Goal: Transaction & Acquisition: Purchase product/service

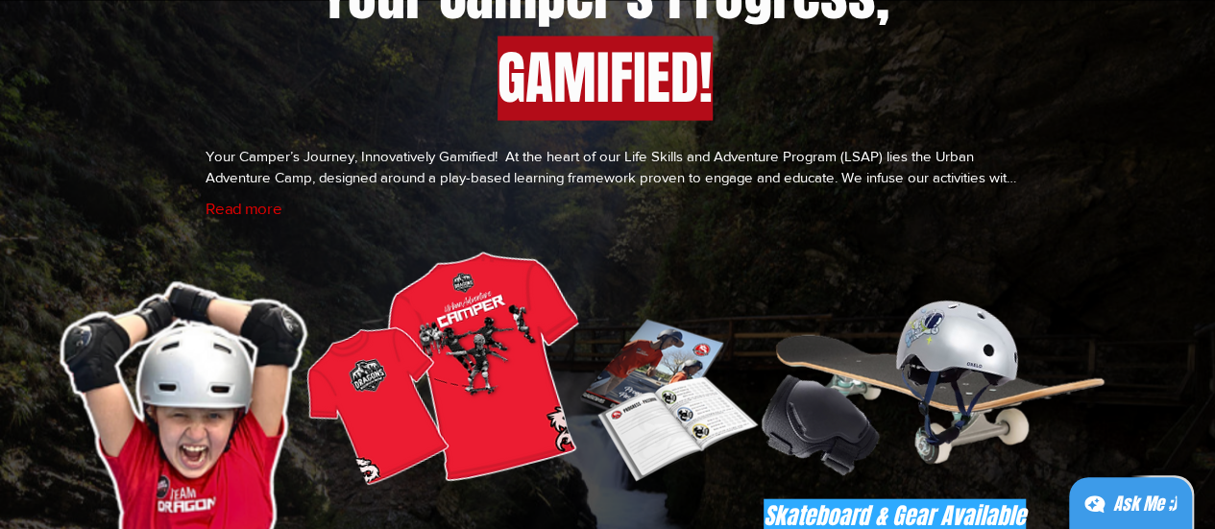
scroll to position [5379, 0]
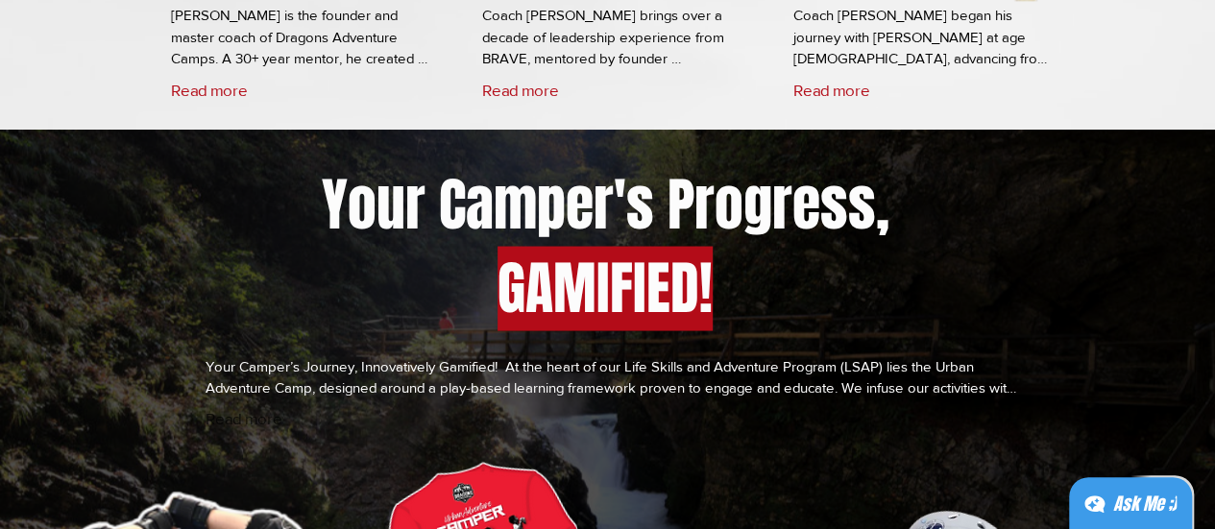
click at [235, 424] on button "Read more" at bounding box center [244, 417] width 77 height 18
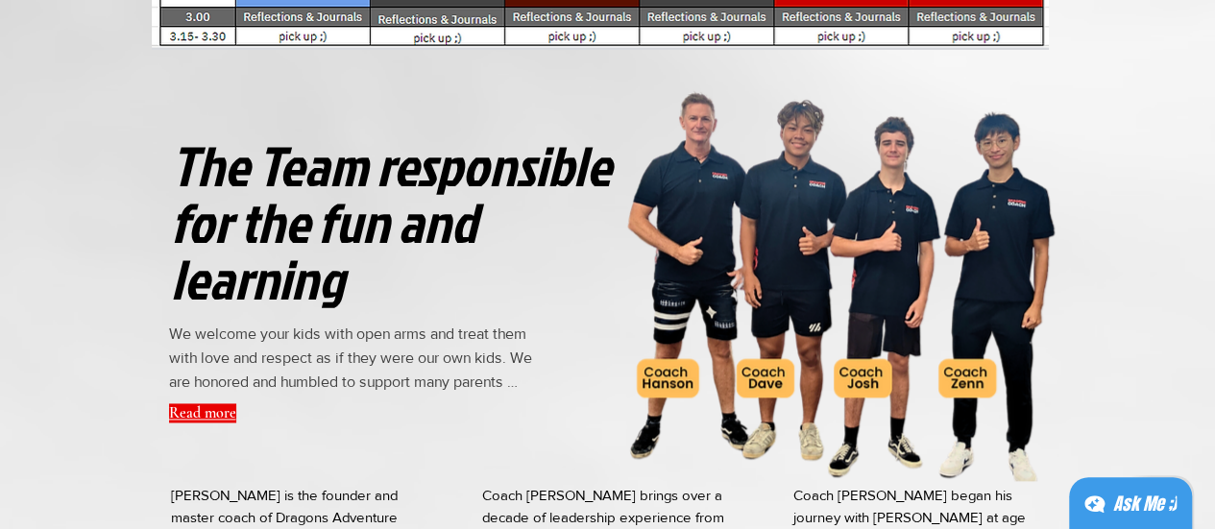
scroll to position [4995, 0]
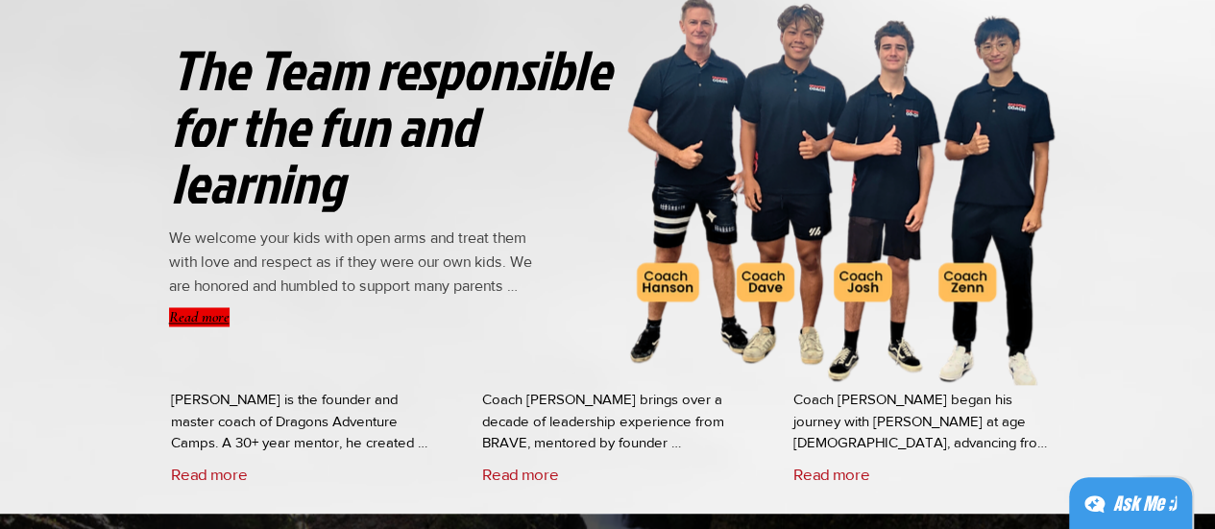
click at [209, 322] on button "Read more" at bounding box center [199, 316] width 61 height 19
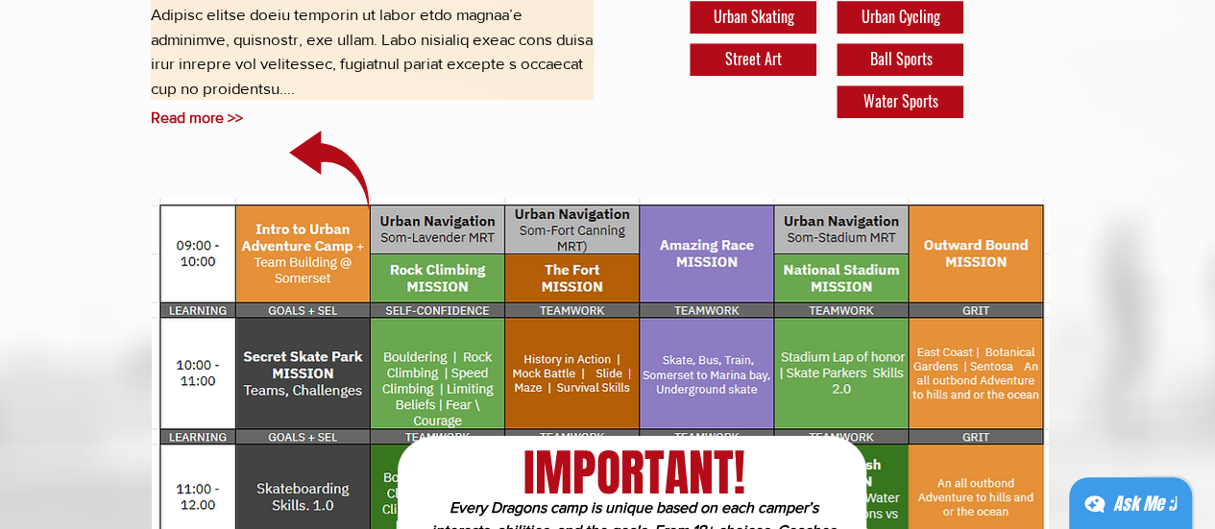
scroll to position [4034, 0]
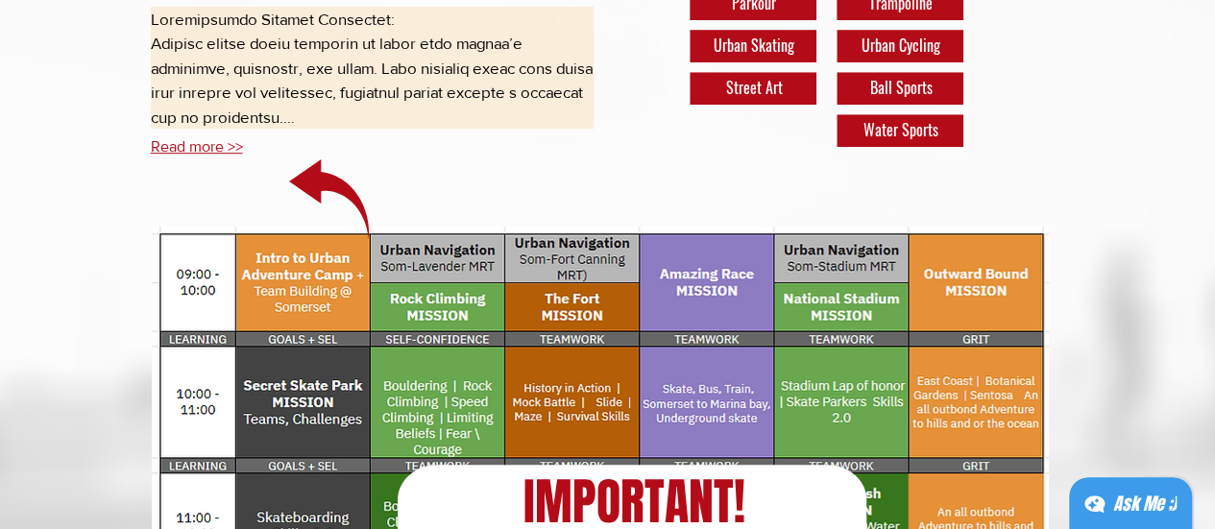
click at [191, 148] on button "Read more >>" at bounding box center [197, 146] width 92 height 16
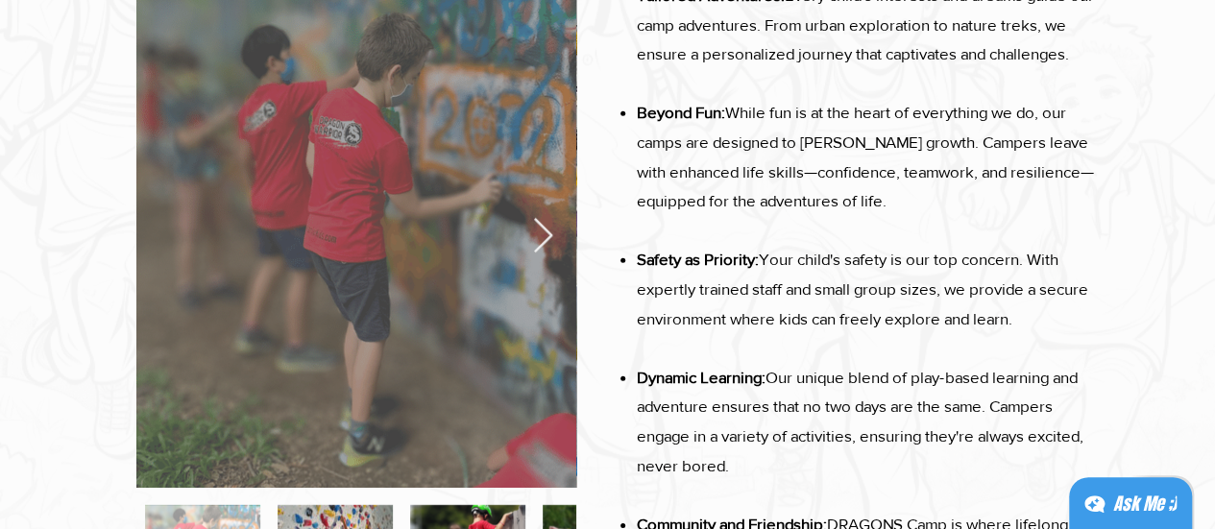
scroll to position [2786, 0]
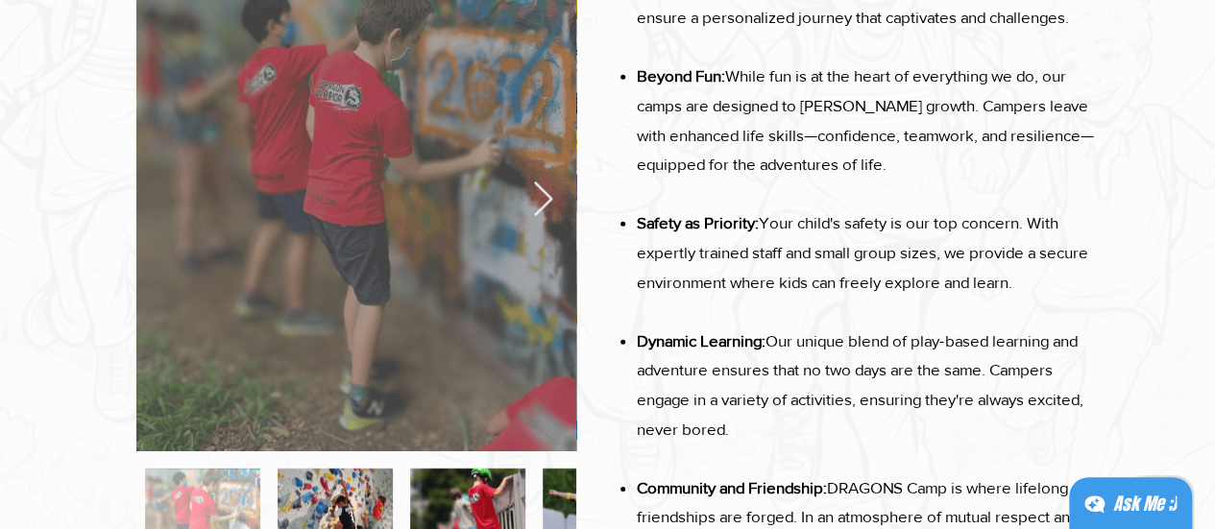
click at [554, 204] on div at bounding box center [356, 200] width 440 height 502
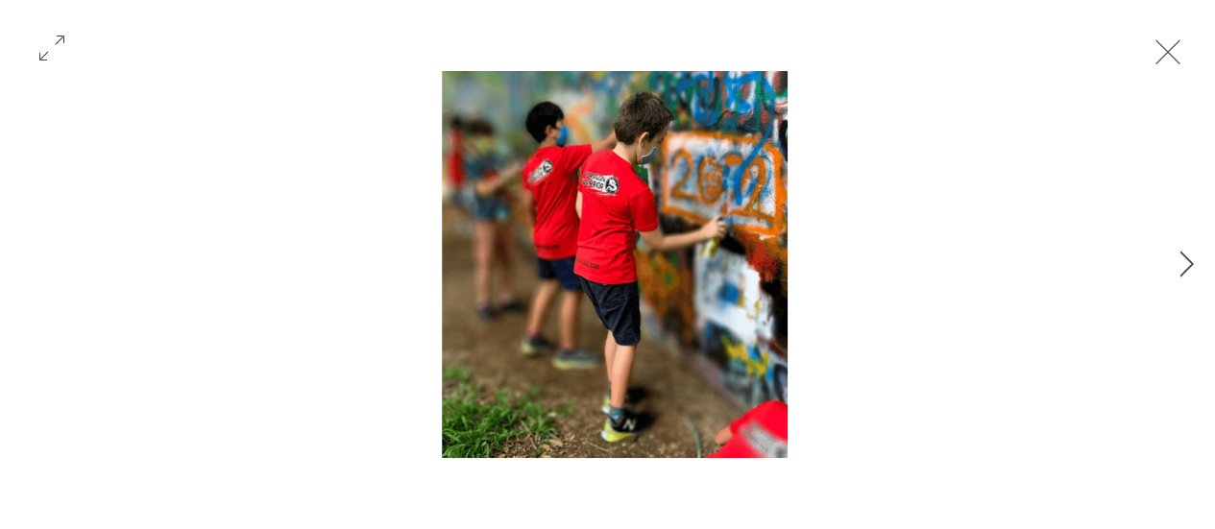
click at [1185, 258] on icon "Next Item" at bounding box center [1187, 264] width 14 height 26
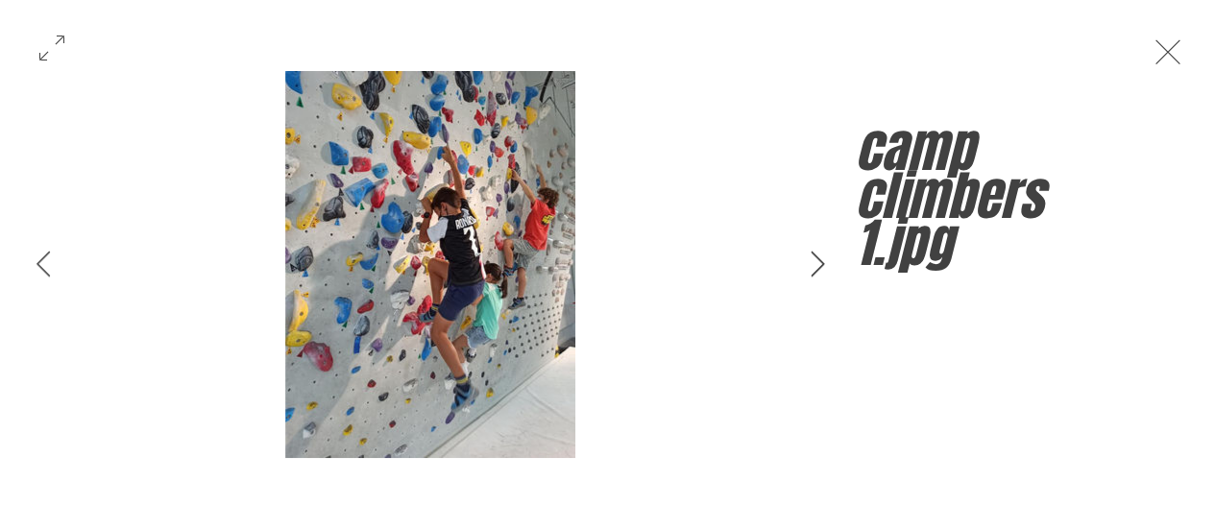
click at [1185, 258] on div "camp climbers 1.jpg" at bounding box center [1033, 142] width 365 height 285
click at [820, 269] on icon "Next Item" at bounding box center [818, 264] width 14 height 26
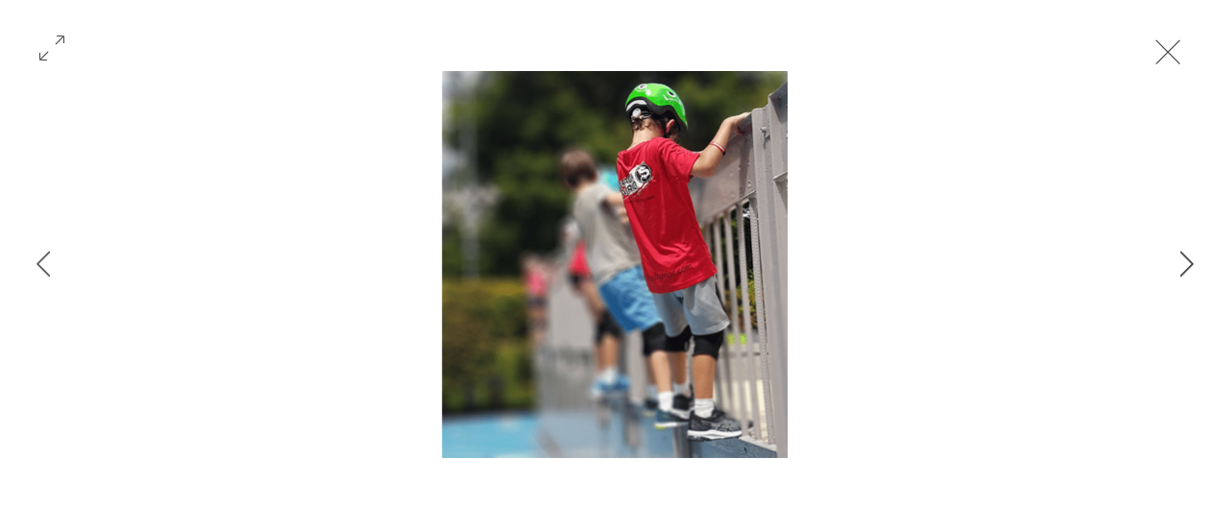
click at [1187, 260] on icon "Next Item" at bounding box center [1187, 264] width 14 height 26
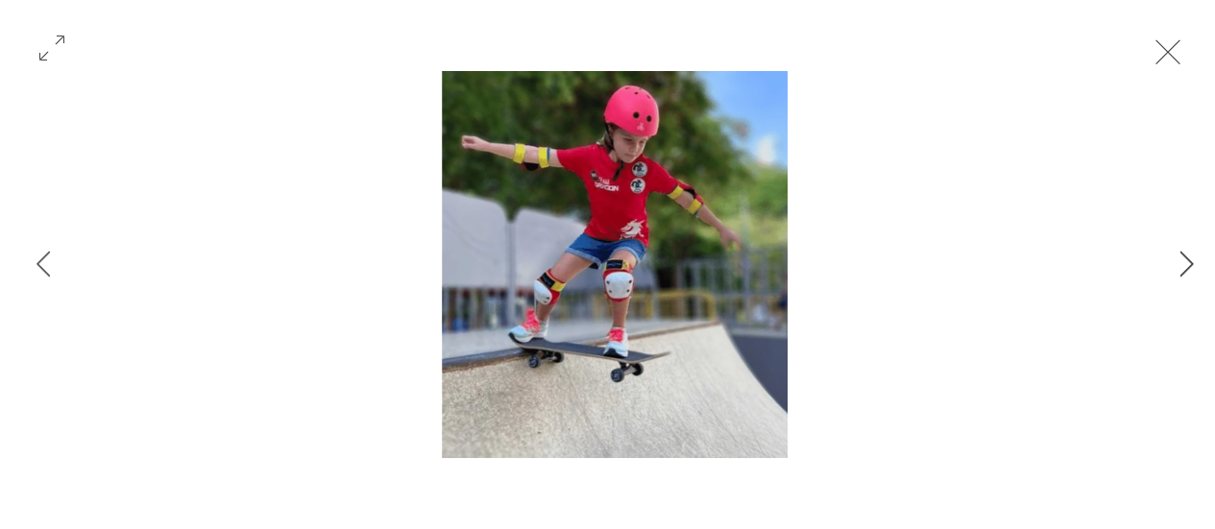
click at [1181, 263] on icon "Next Item" at bounding box center [1187, 264] width 14 height 26
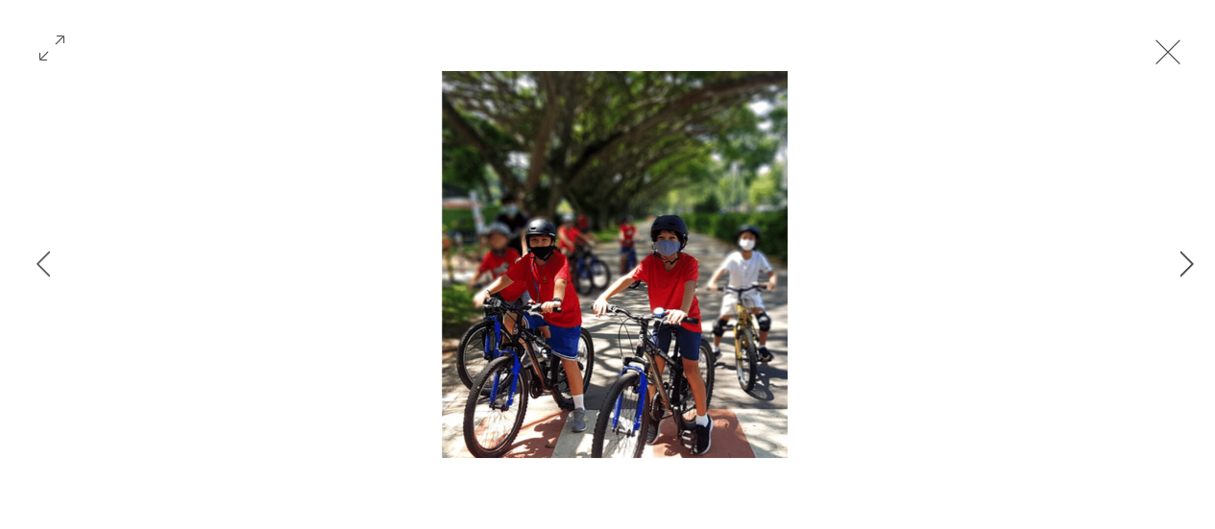
click at [1181, 263] on icon "Next Item" at bounding box center [1187, 264] width 14 height 26
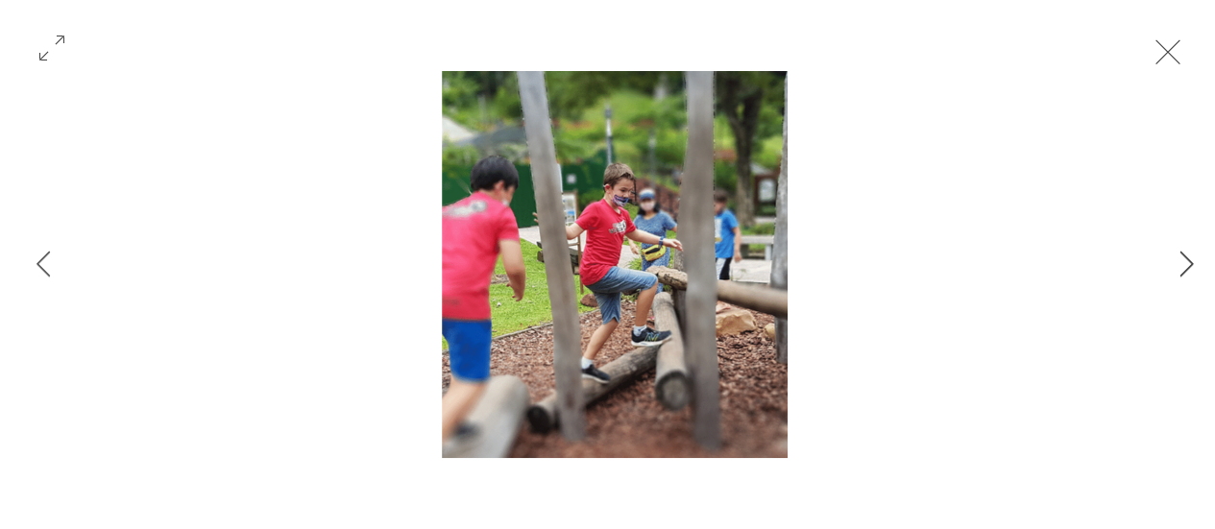
click at [1181, 263] on icon "Next Item" at bounding box center [1187, 264] width 14 height 26
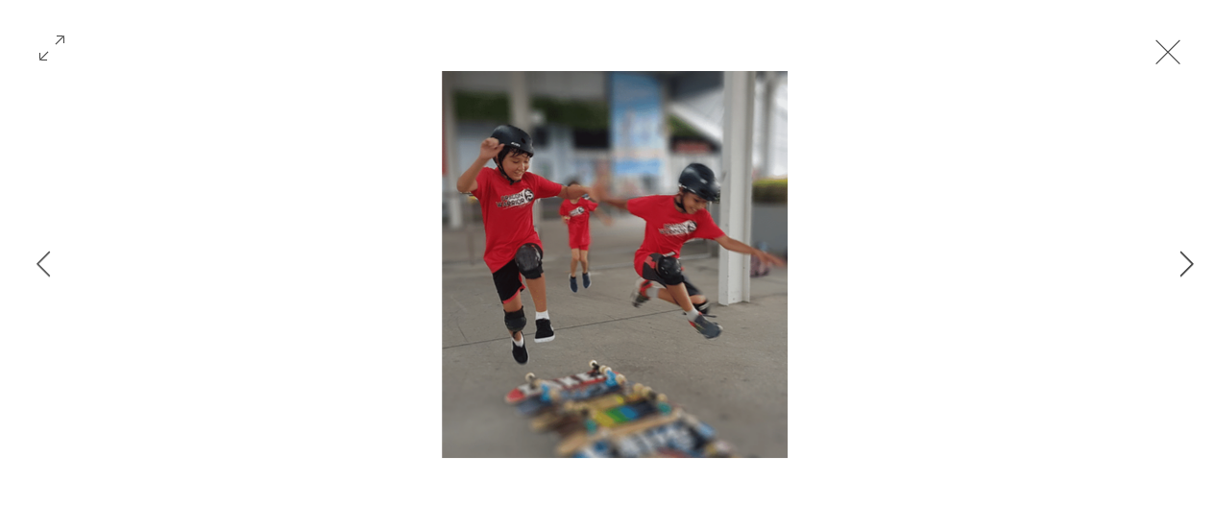
click at [1181, 263] on icon "Next Item" at bounding box center [1187, 264] width 14 height 26
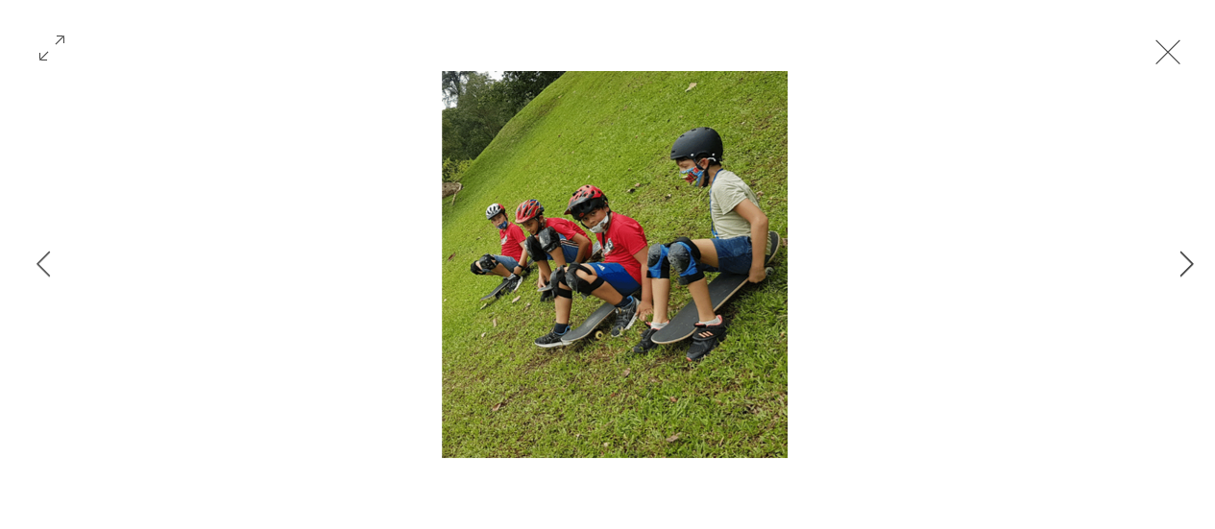
click at [1181, 263] on icon "Next Item" at bounding box center [1187, 264] width 14 height 26
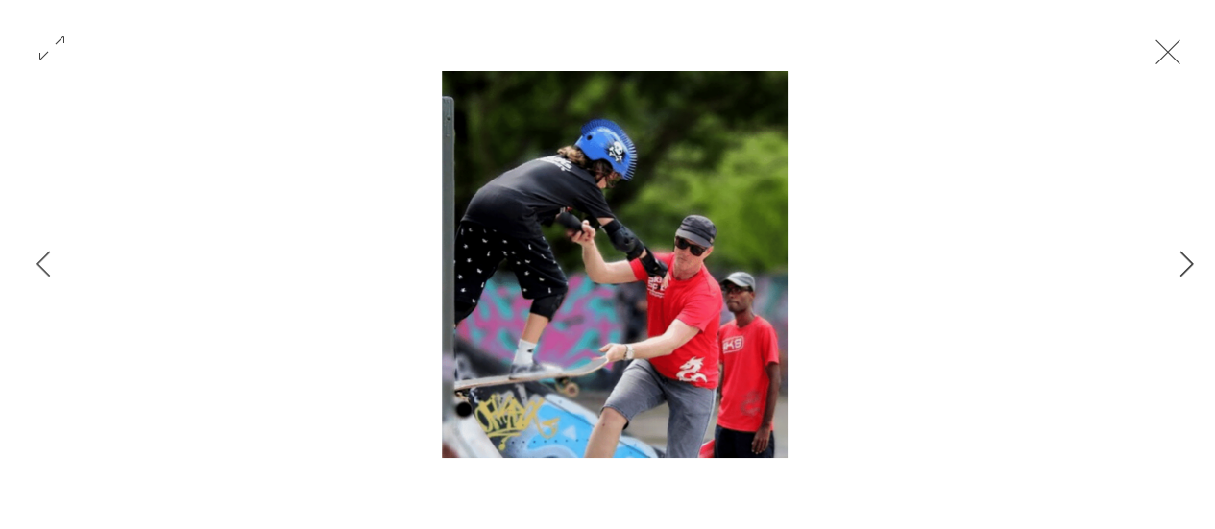
click at [1189, 256] on icon "Next Item" at bounding box center [1187, 264] width 14 height 26
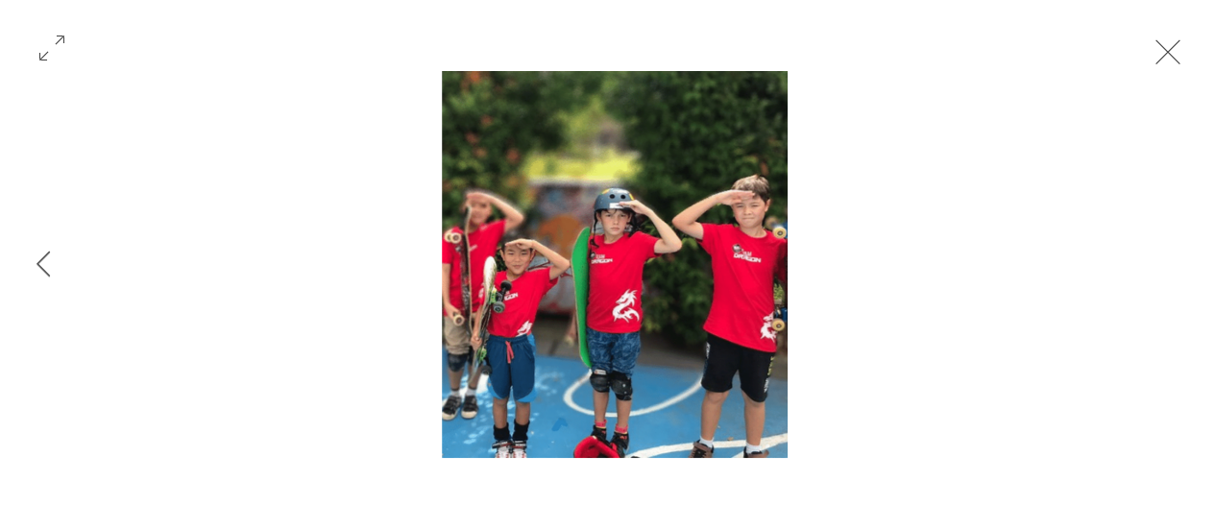
click at [1189, 256] on div "Gallery item, detailed view" at bounding box center [614, 264] width 1229 height 387
click at [1186, 54] on button "Exit expand mode" at bounding box center [1168, 50] width 37 height 42
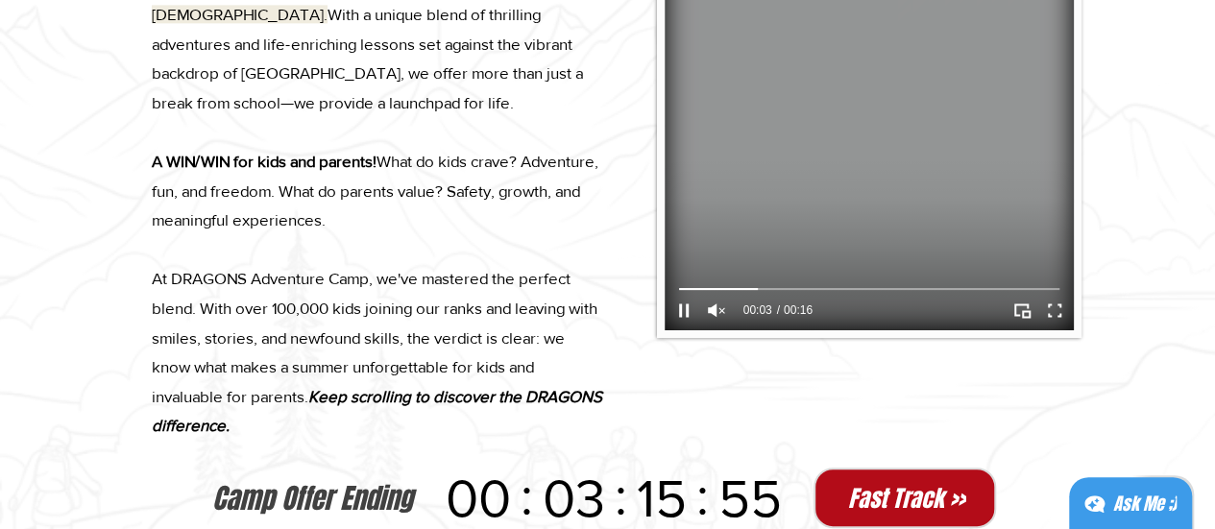
scroll to position [1249, 0]
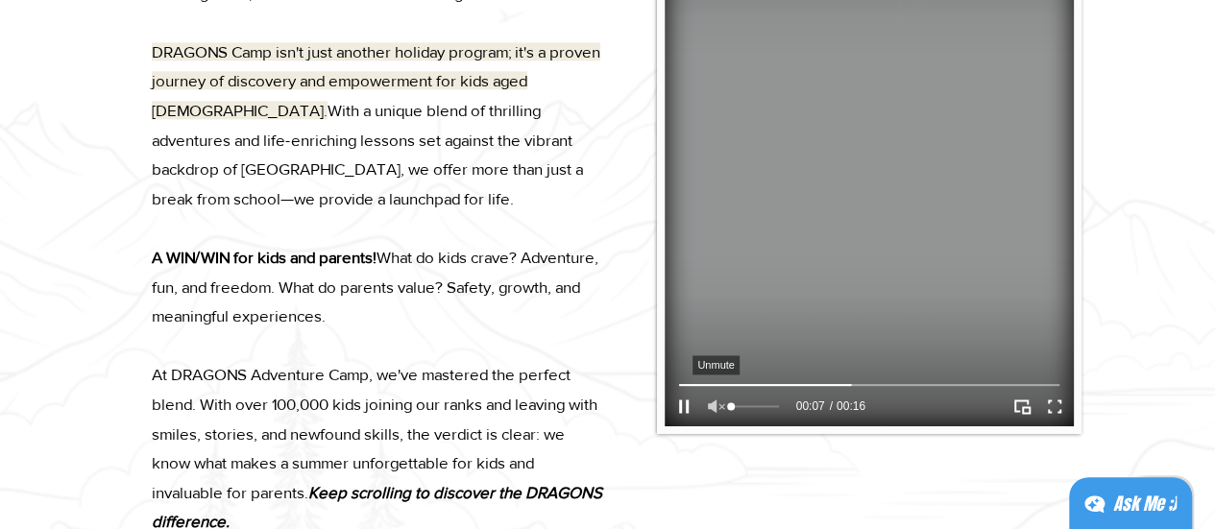
click at [717, 408] on icon "Unmute" at bounding box center [716, 406] width 25 height 25
click at [717, 408] on icon "Mute" at bounding box center [716, 406] width 25 height 25
click at [815, 249] on video at bounding box center [869, 155] width 409 height 543
click at [682, 402] on icon "Play" at bounding box center [683, 406] width 25 height 25
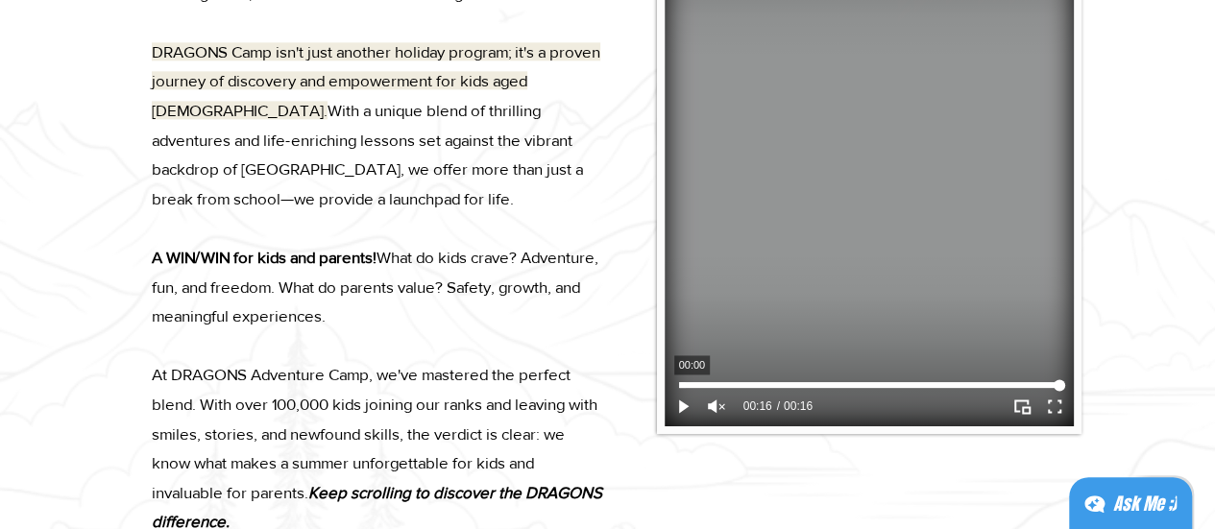
click at [685, 383] on div at bounding box center [869, 385] width 380 height 6
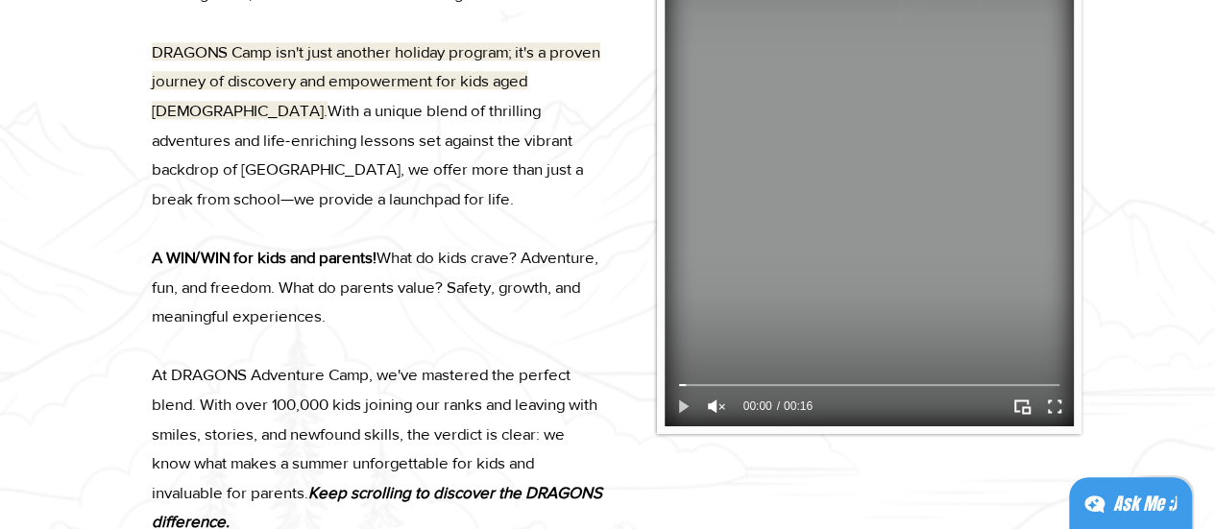
click at [686, 412] on icon "Play" at bounding box center [683, 406] width 25 height 25
click at [721, 412] on icon "Unmute" at bounding box center [716, 406] width 25 height 25
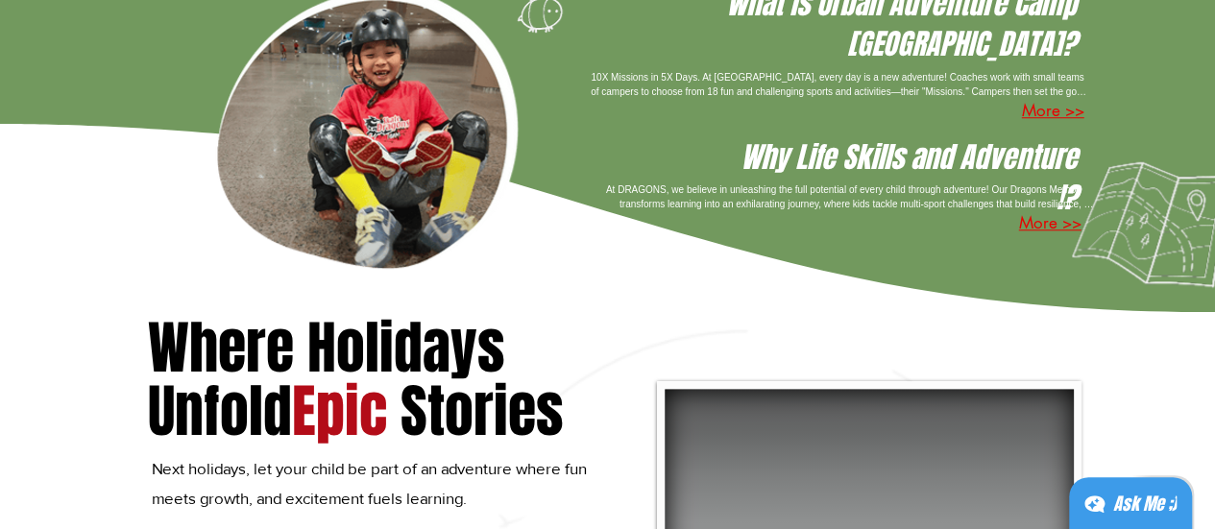
scroll to position [672, 0]
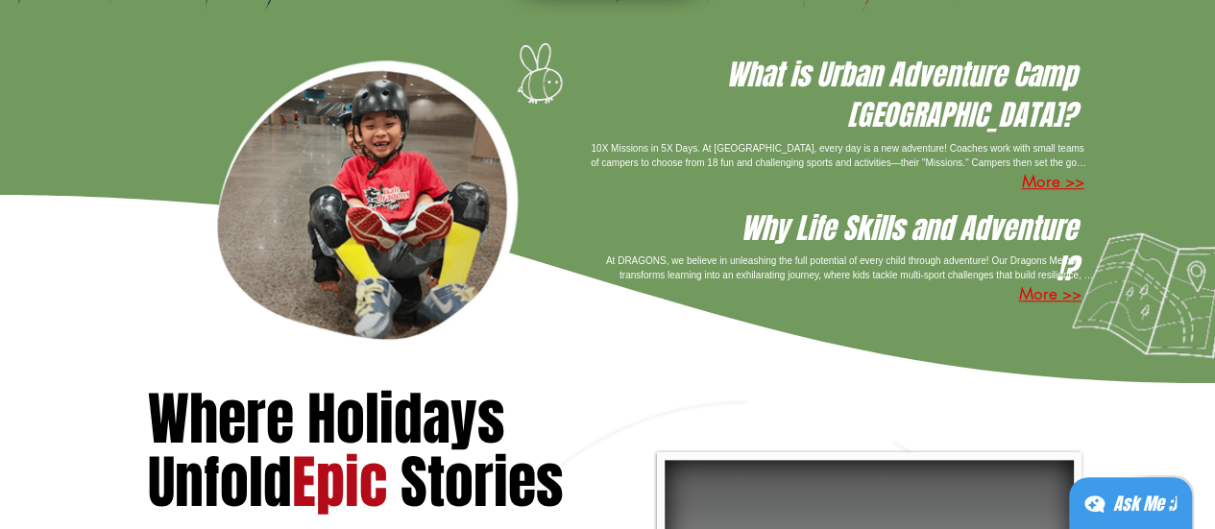
click at [1050, 170] on button "More >>" at bounding box center [1053, 182] width 62 height 25
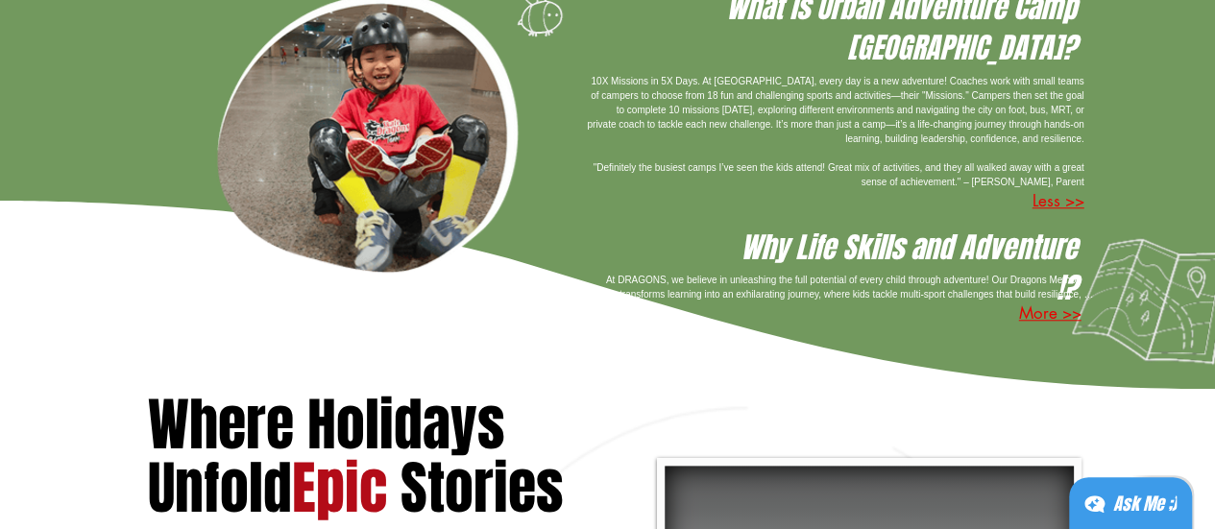
scroll to position [864, 0]
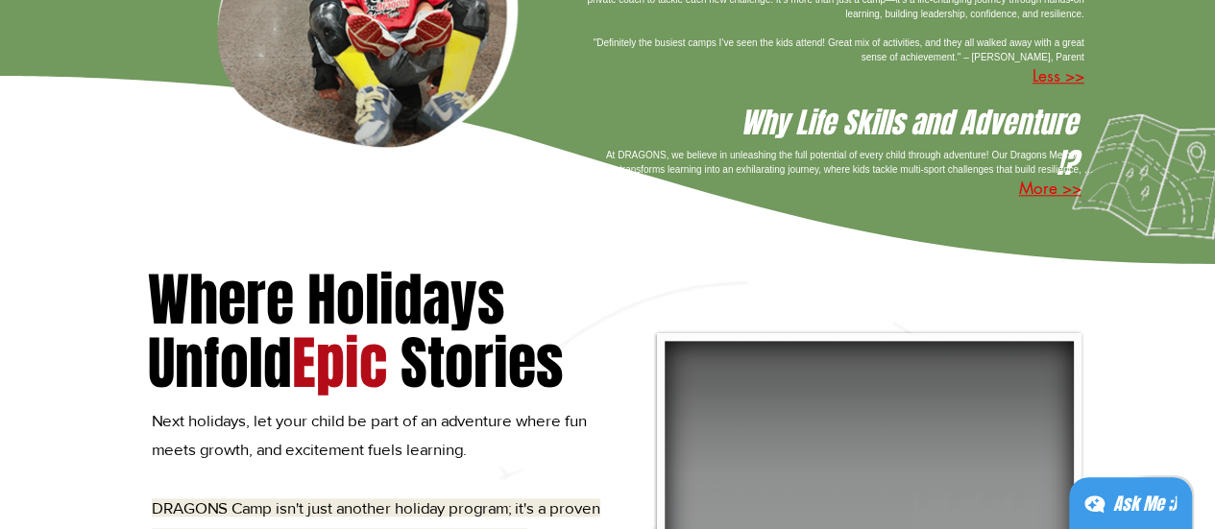
click at [1059, 202] on button "More >>" at bounding box center [1050, 189] width 62 height 25
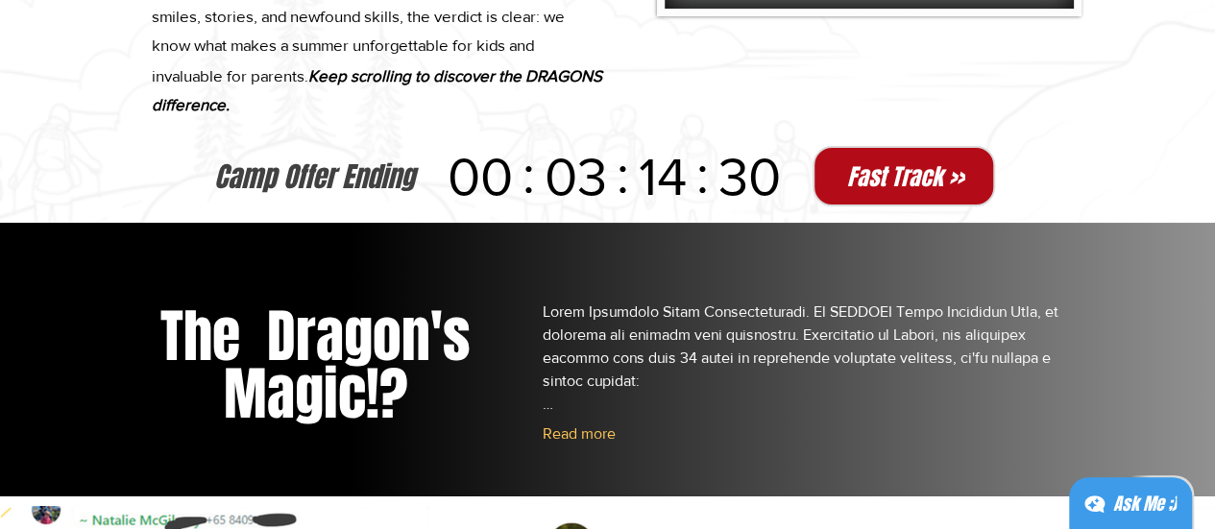
scroll to position [1825, 0]
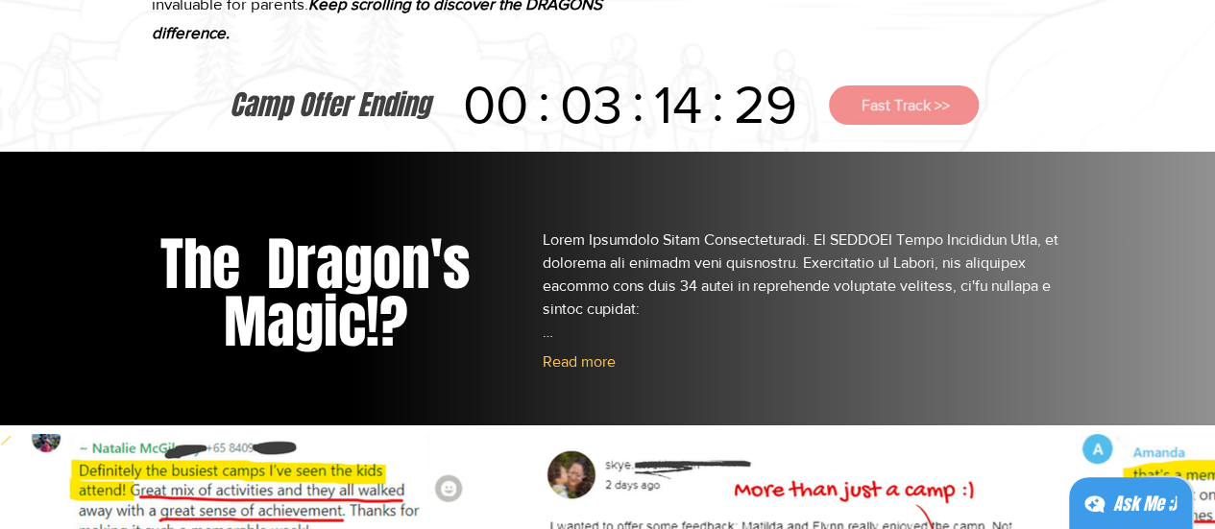
click at [881, 113] on span "Fast Track >>" at bounding box center [906, 105] width 88 height 16
click at [926, 113] on span "Fast Track >>" at bounding box center [906, 105] width 88 height 16
click at [899, 113] on span "Fast Track >>" at bounding box center [907, 105] width 88 height 16
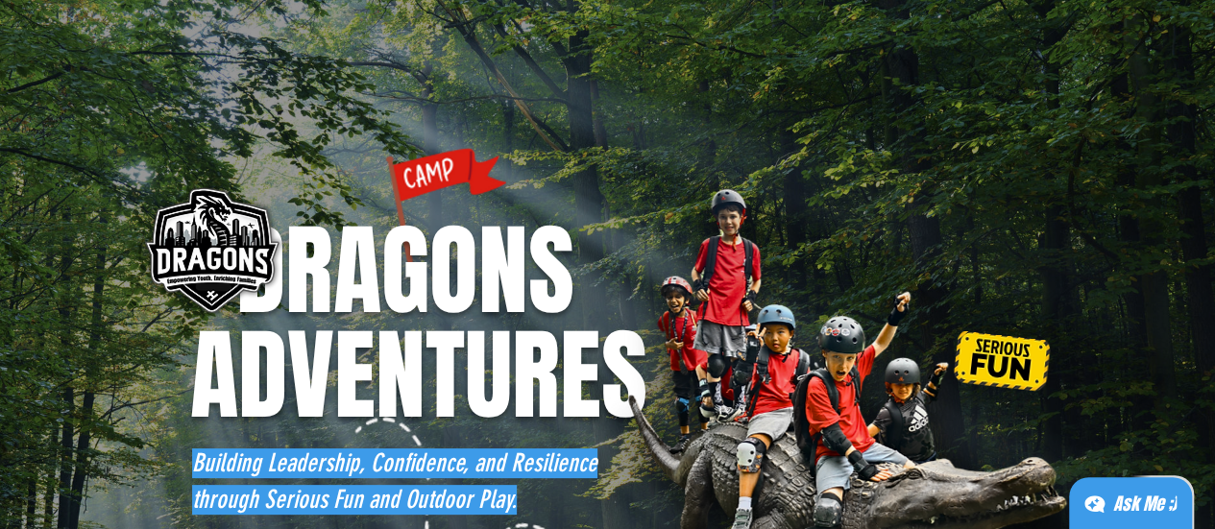
scroll to position [288, 0]
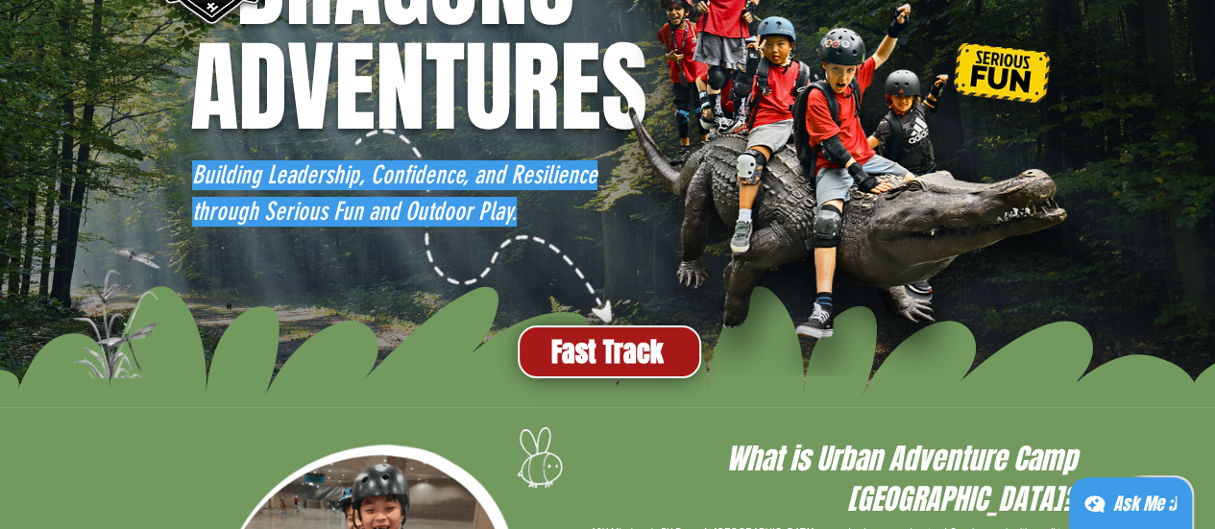
click at [572, 354] on span "Fast Track" at bounding box center [607, 351] width 112 height 37
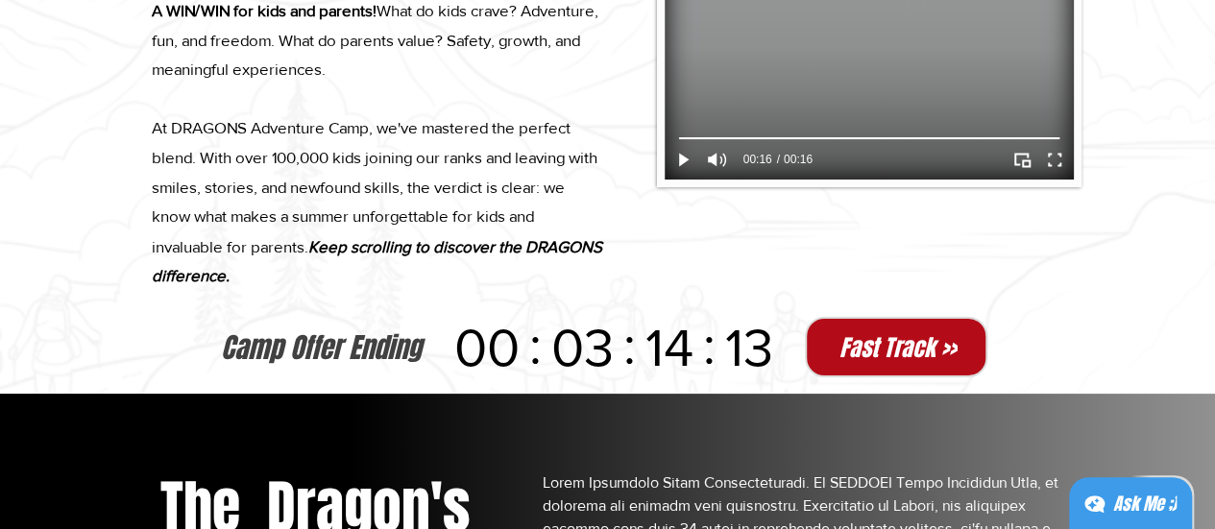
scroll to position [1783, 0]
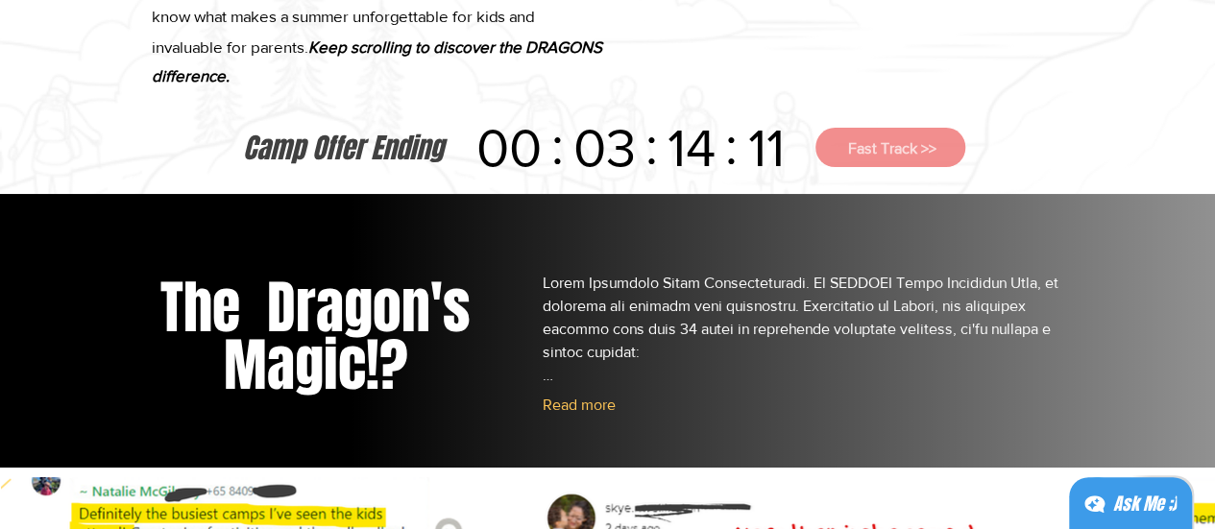
click at [864, 167] on button "Fast Track >>" at bounding box center [890, 147] width 150 height 39
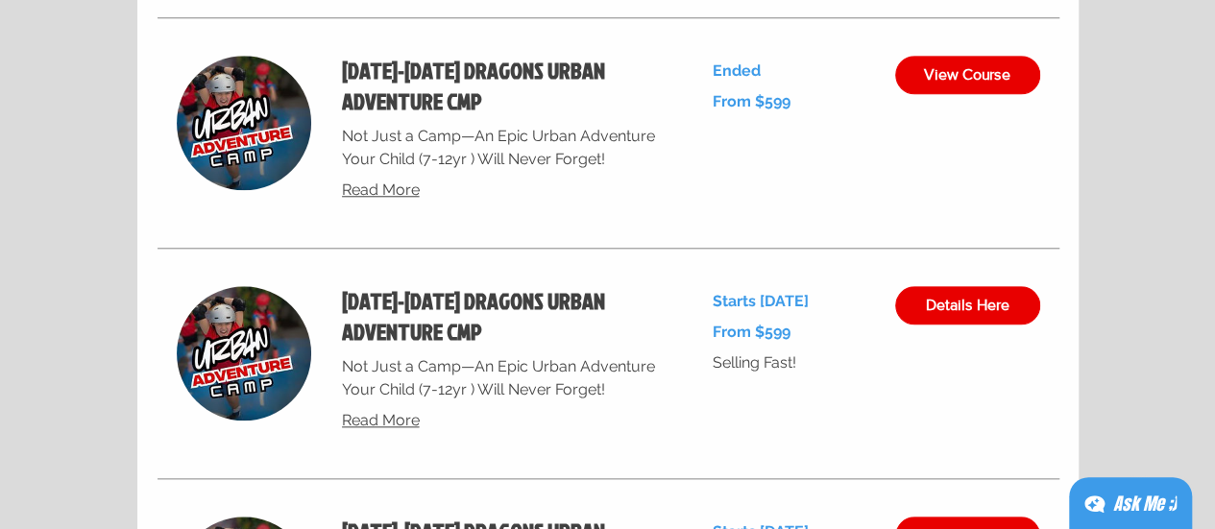
scroll to position [8603, 0]
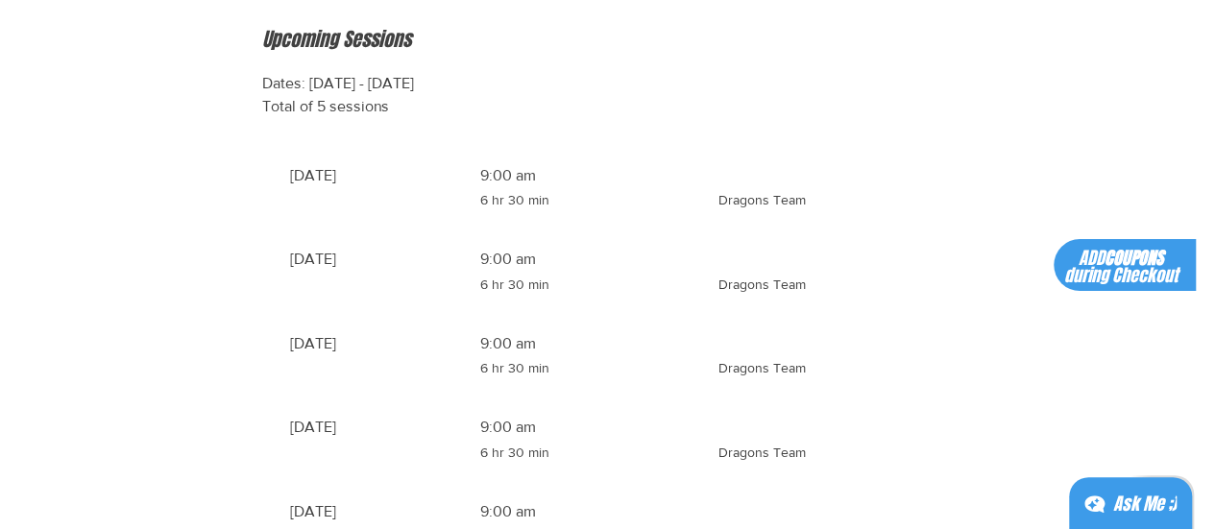
scroll to position [1729, 0]
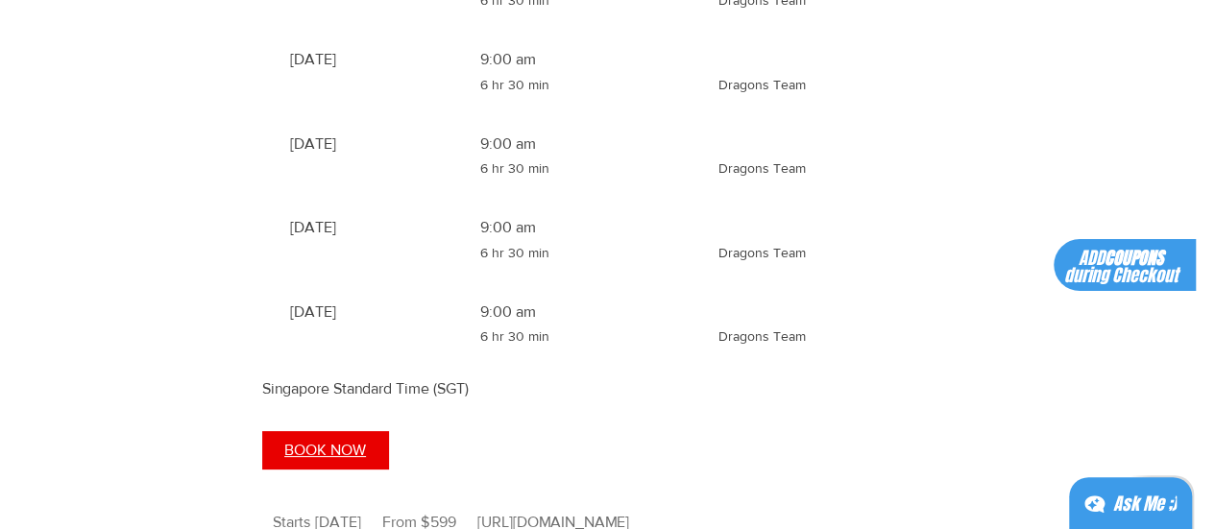
click at [326, 458] on span "BOOK NOW" at bounding box center [325, 450] width 82 height 15
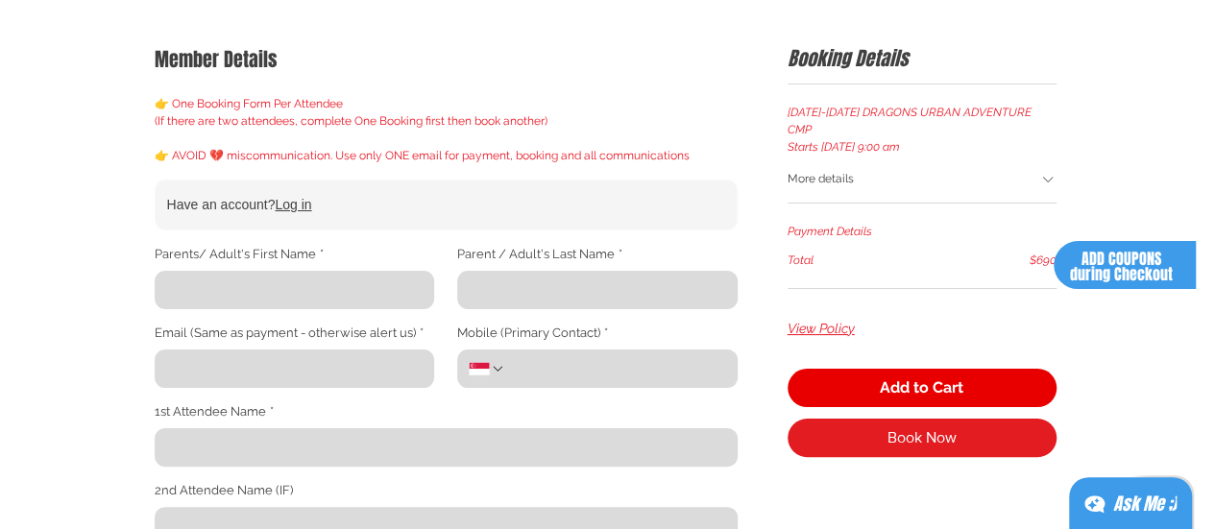
scroll to position [288, 0]
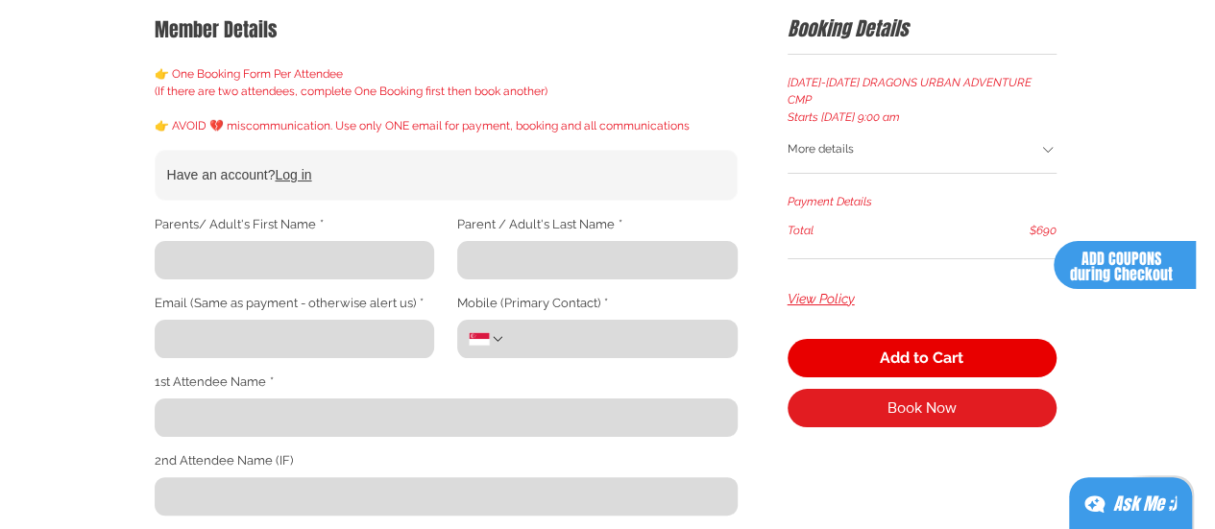
click at [300, 253] on input "Parents/ Adult's First Name *" at bounding box center [289, 260] width 269 height 38
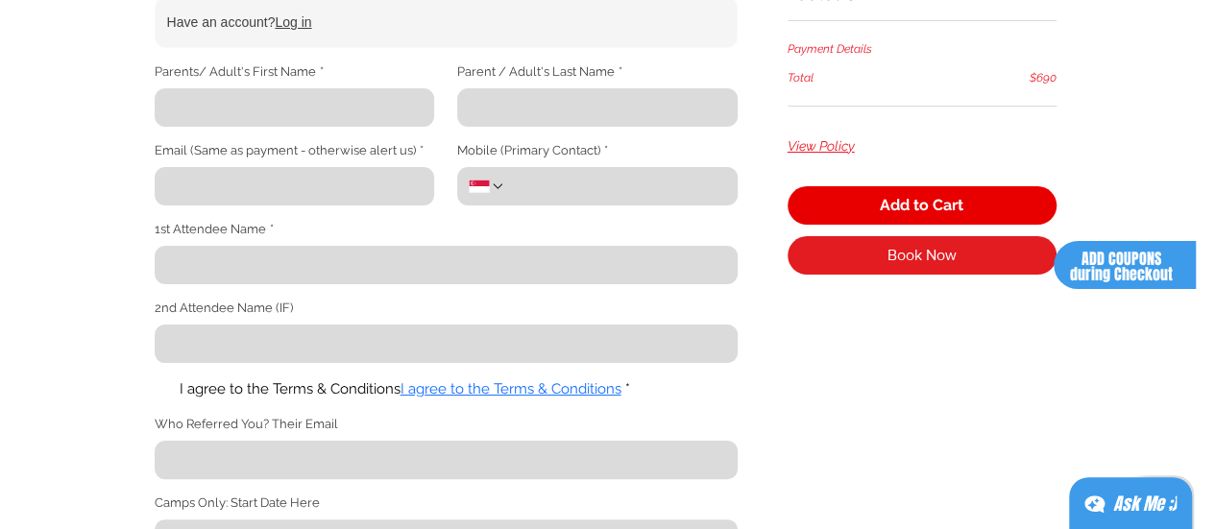
scroll to position [283, 0]
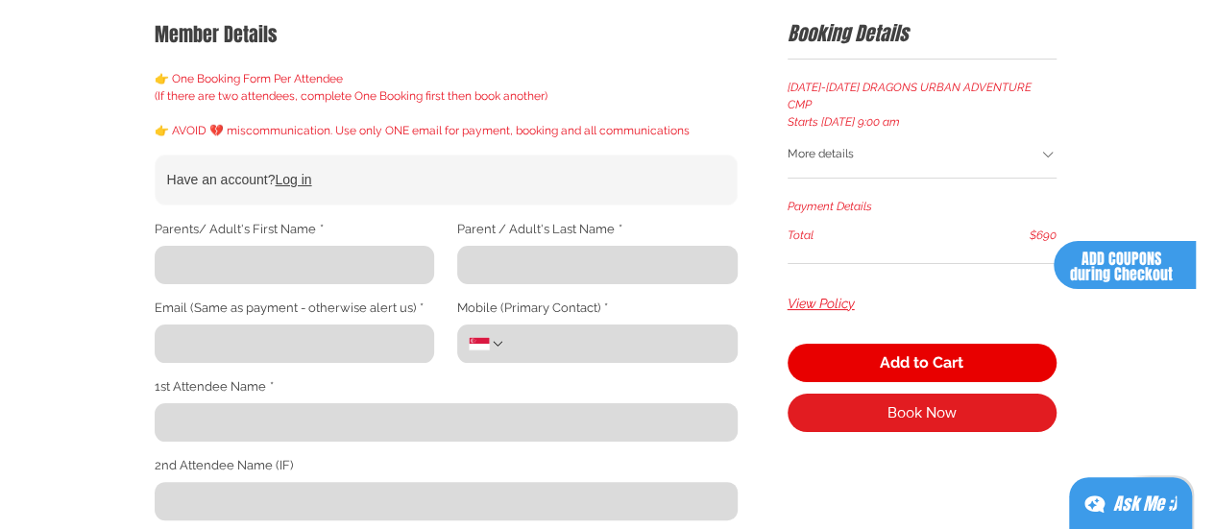
type input "S"
type input "[PERSON_NAME]"
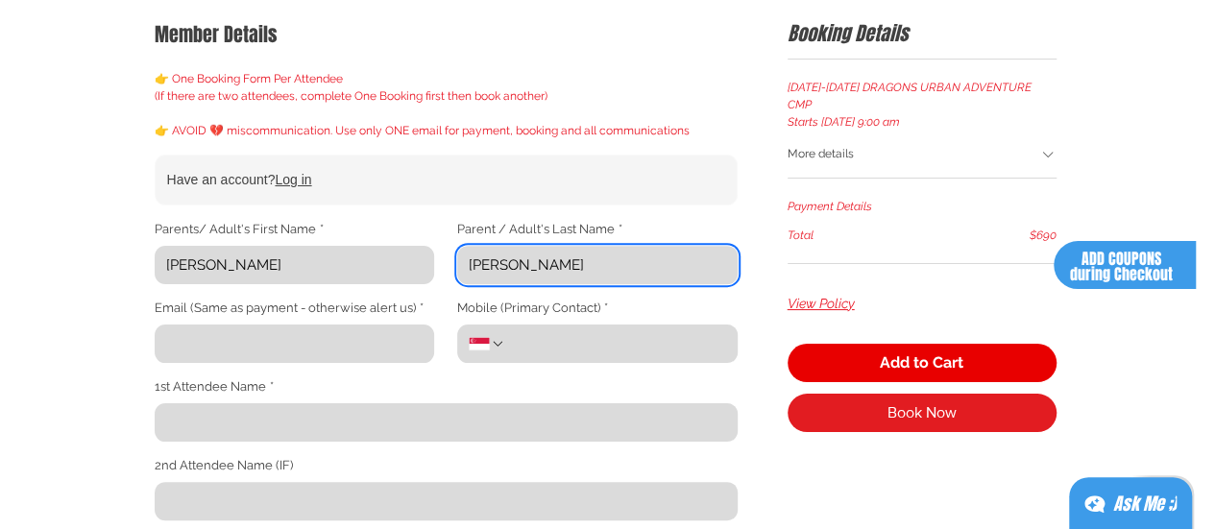
type input "[PERSON_NAME]"
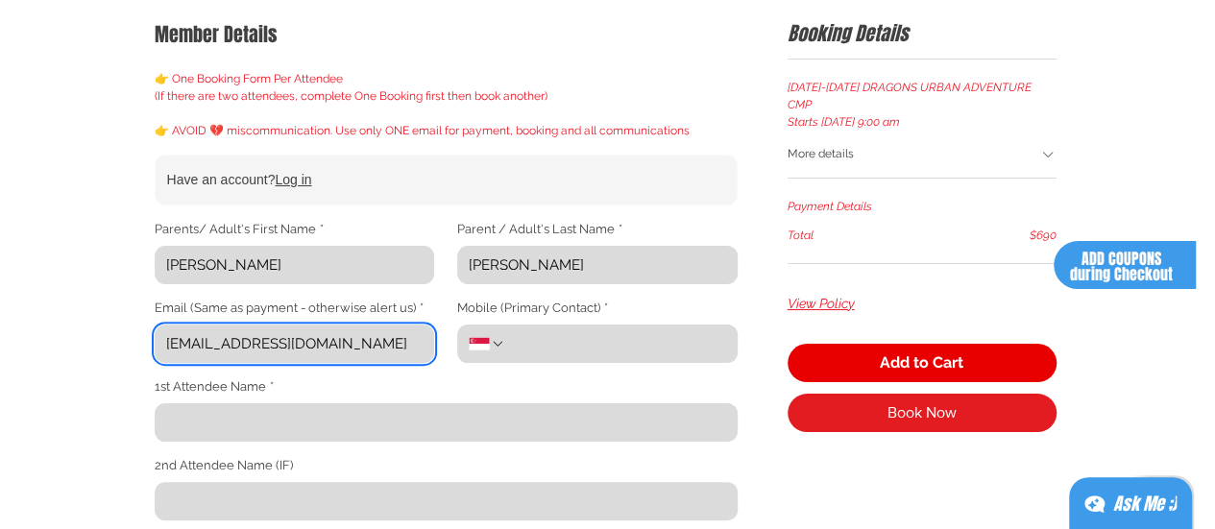
type input "[EMAIL_ADDRESS][DOMAIN_NAME]"
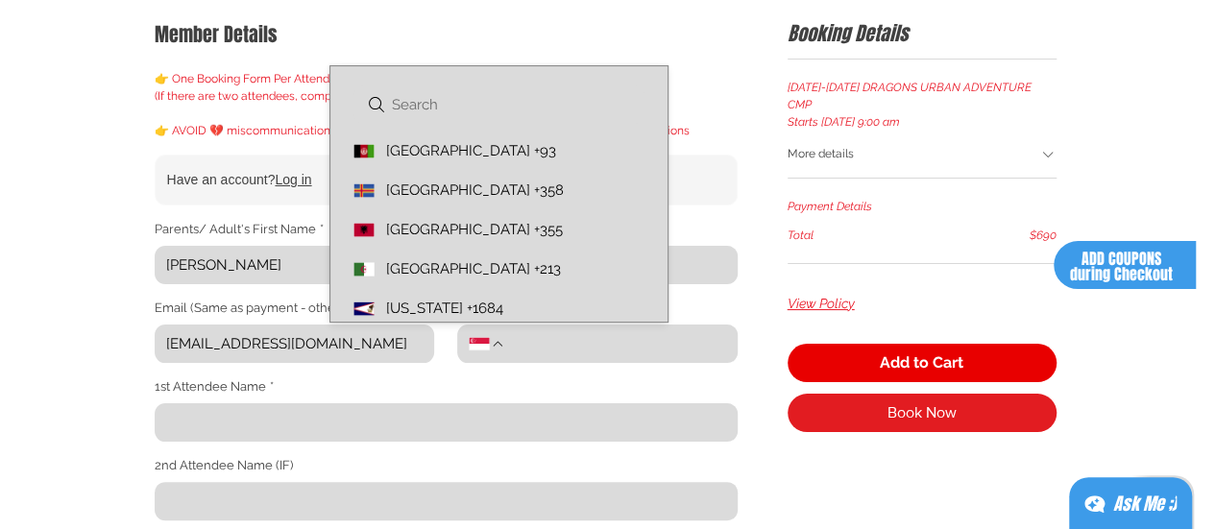
scroll to position [7485, 0]
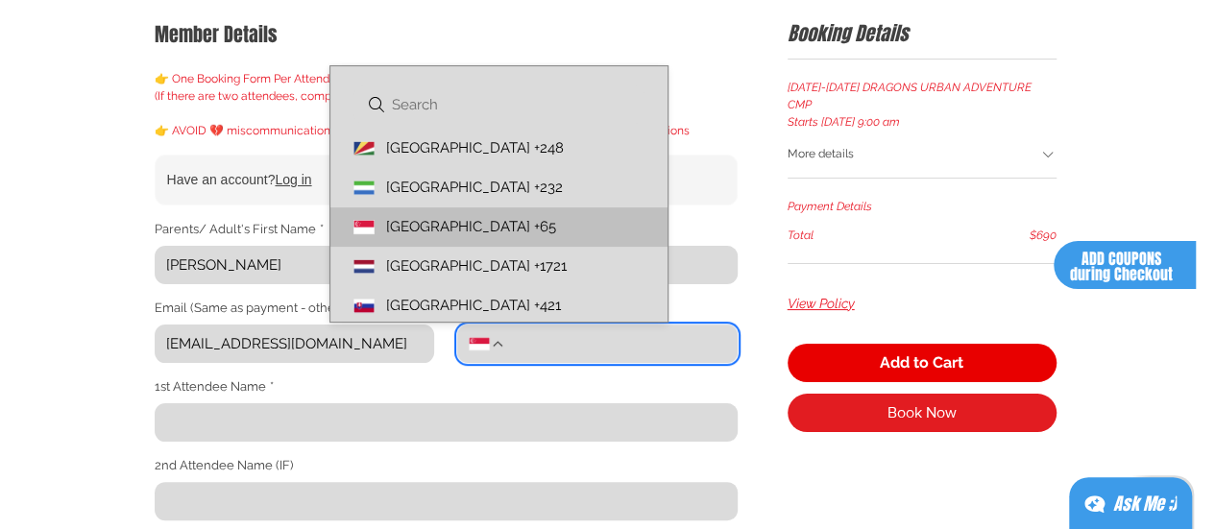
click at [540, 345] on input "Mobile (Primary Contact) *" at bounding box center [615, 344] width 220 height 38
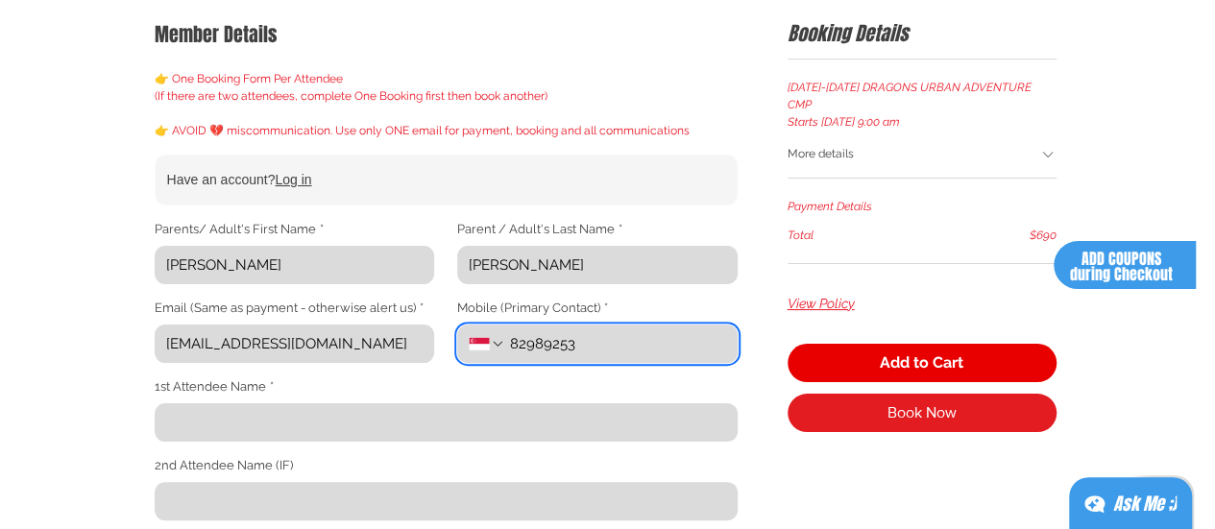
type input "82989253"
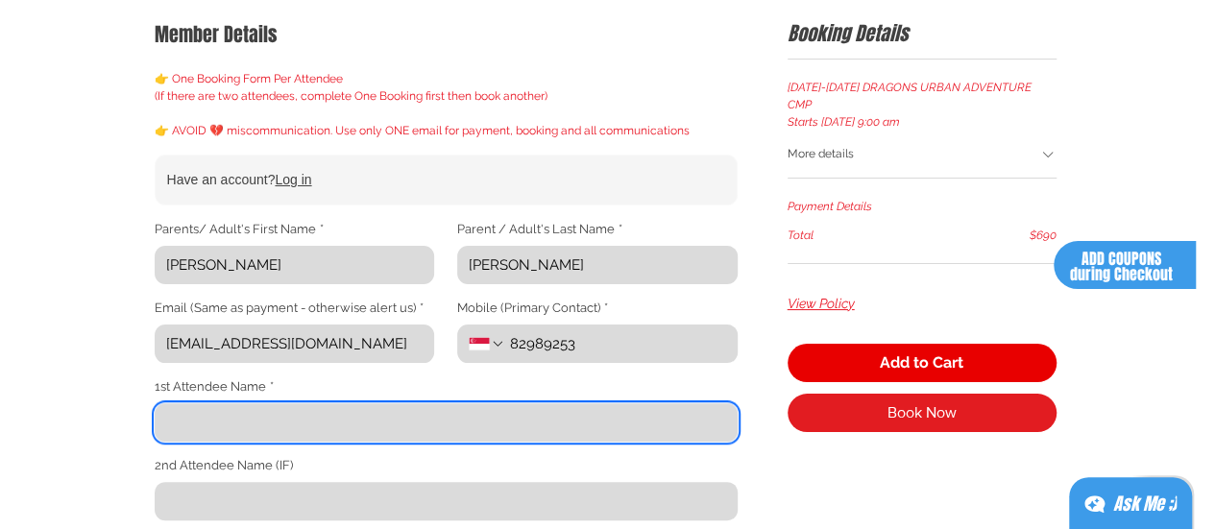
click at [299, 432] on input "1st Attendee Name *" at bounding box center [441, 422] width 572 height 38
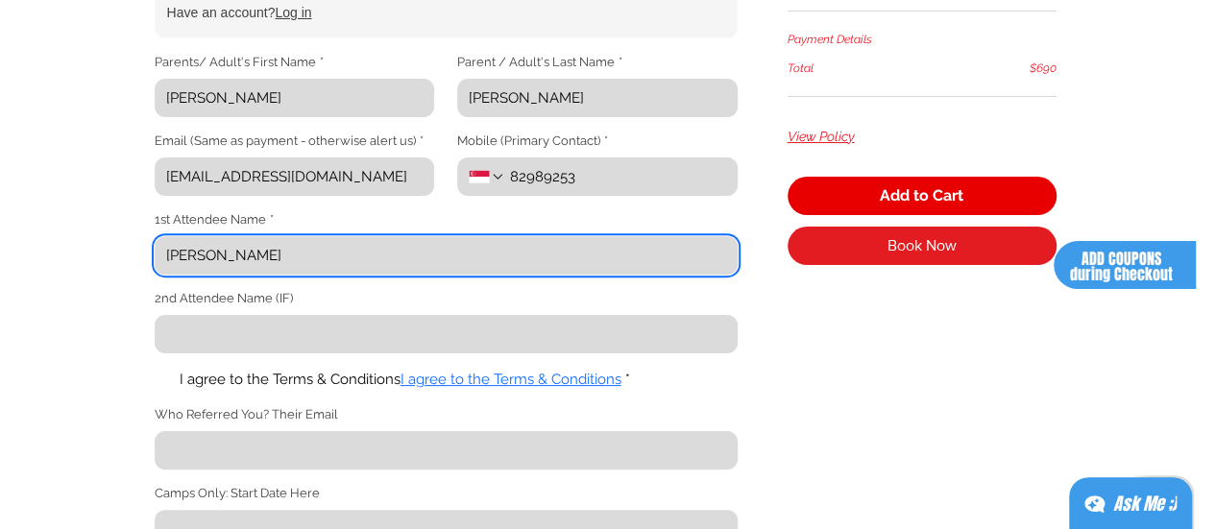
scroll to position [475, 0]
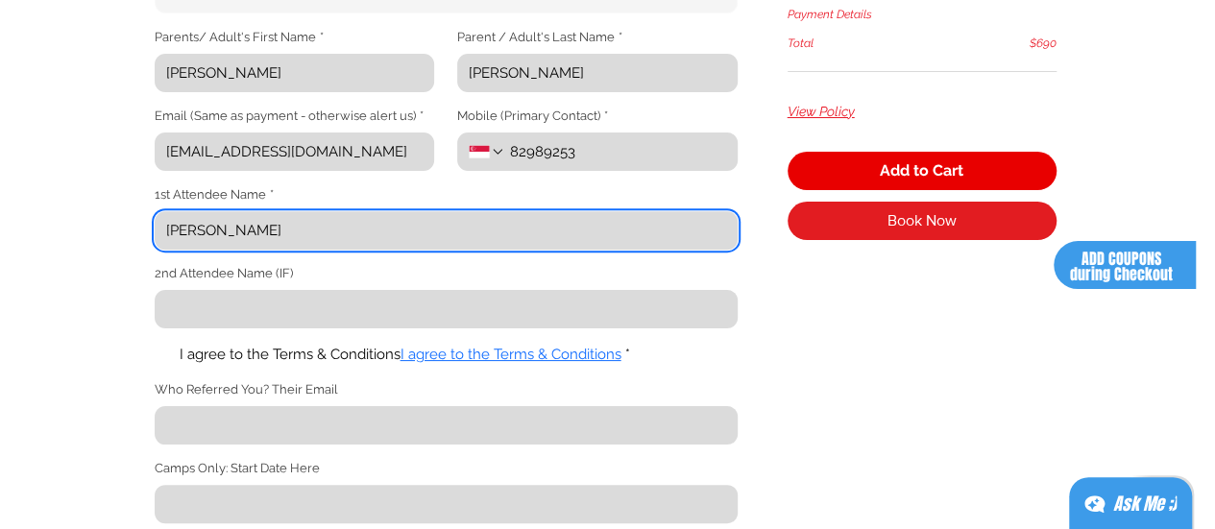
click at [156, 356] on span "main content" at bounding box center [161, 355] width 13 height 13
type input "[PERSON_NAME]"
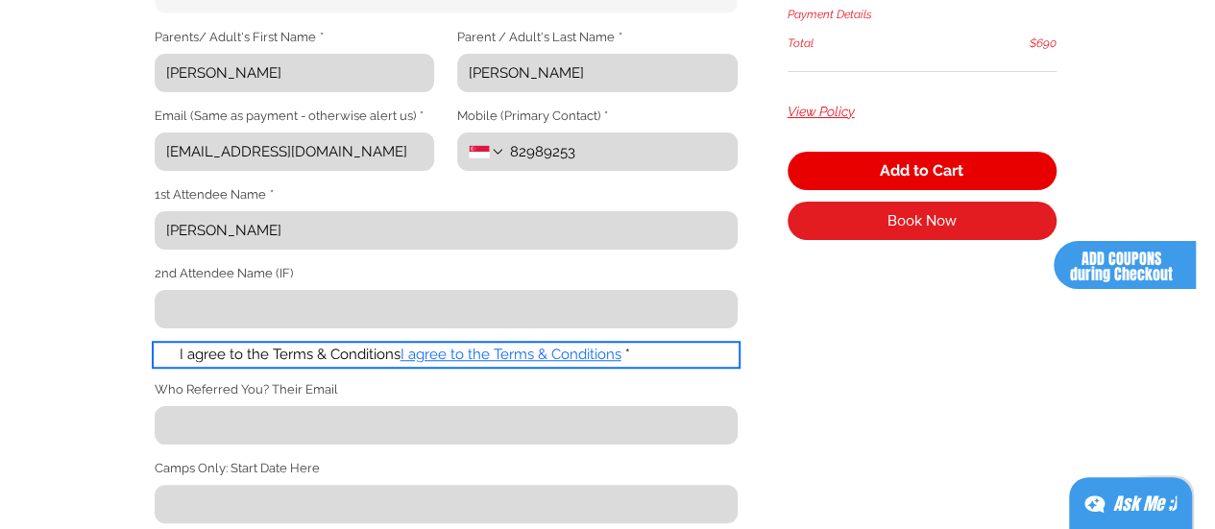
click at [155, 355] on input "I agree to the Terms & Conditions I agree to the Terms & Conditions *" at bounding box center [154, 354] width 1 height 1
checkbox input "true"
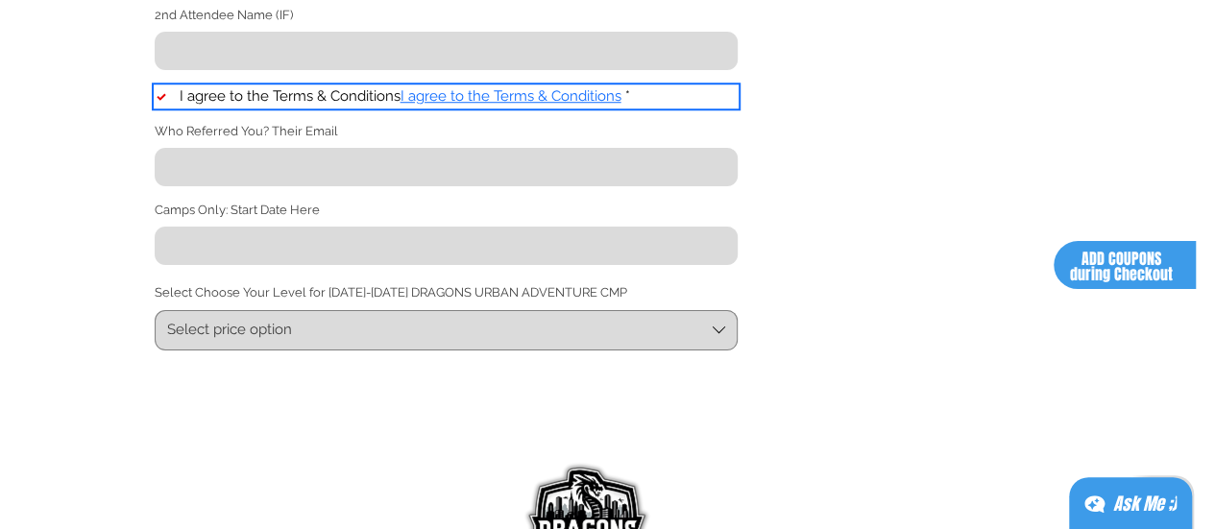
scroll to position [764, 0]
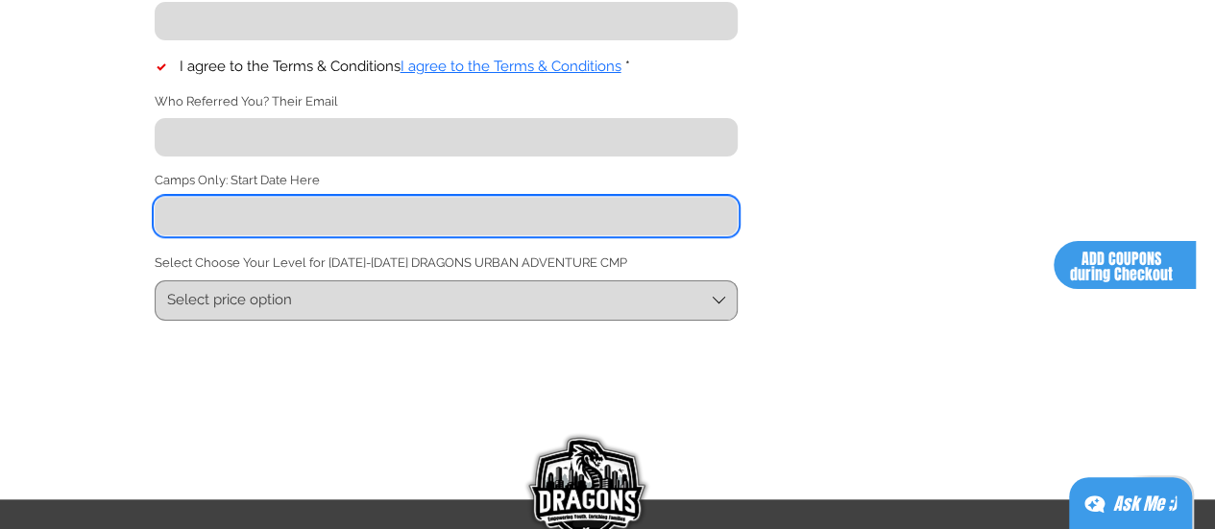
click at [246, 222] on input "Camps Only: Start Date Here" at bounding box center [441, 216] width 572 height 38
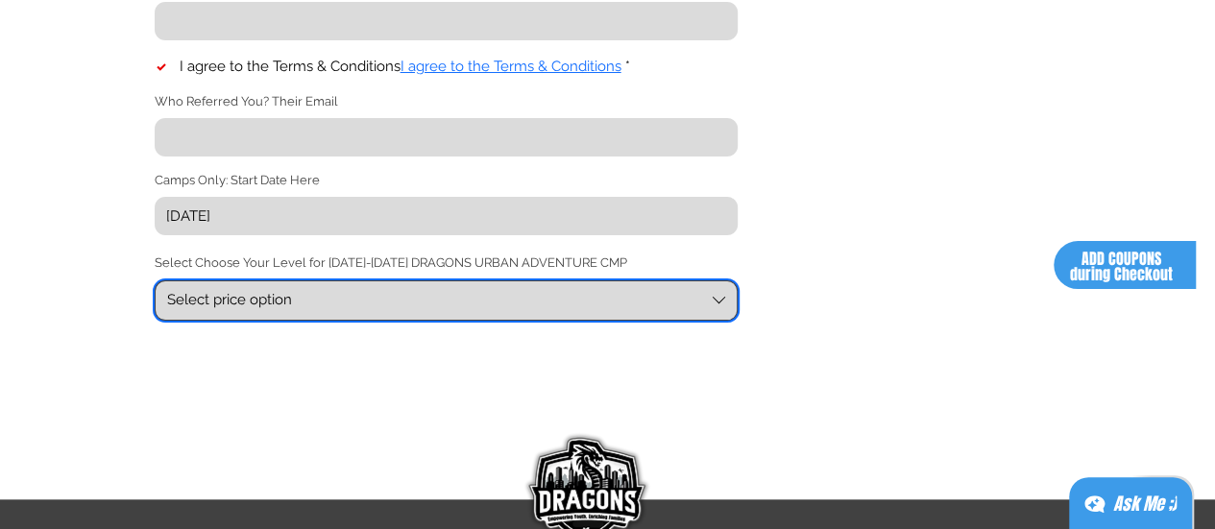
click at [281, 310] on div "Select price option" at bounding box center [229, 300] width 125 height 20
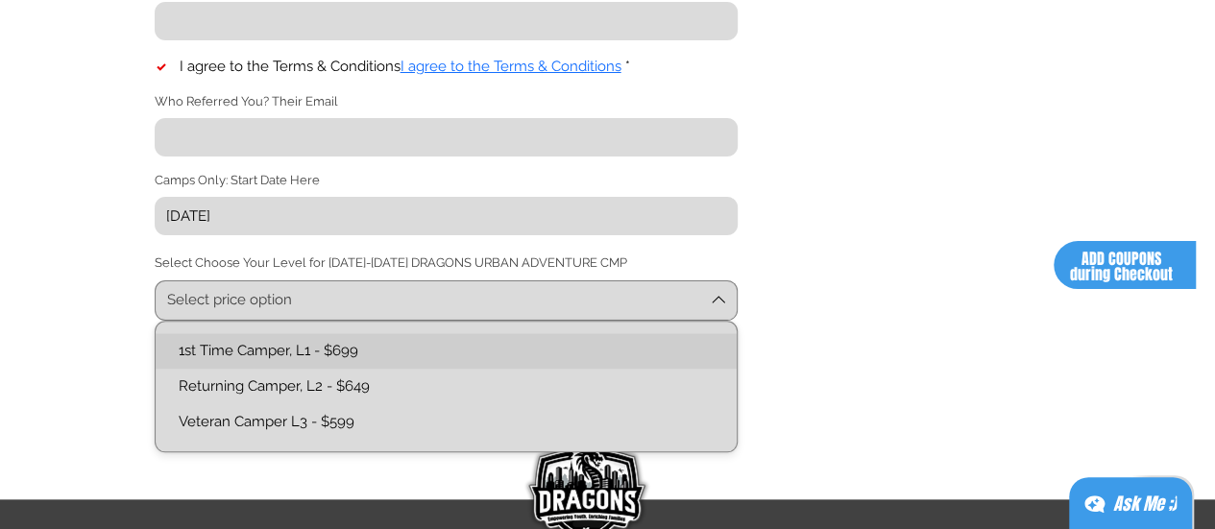
click at [273, 350] on L1-text "1st Time Camper, L1 - $699" at bounding box center [446, 351] width 558 height 20
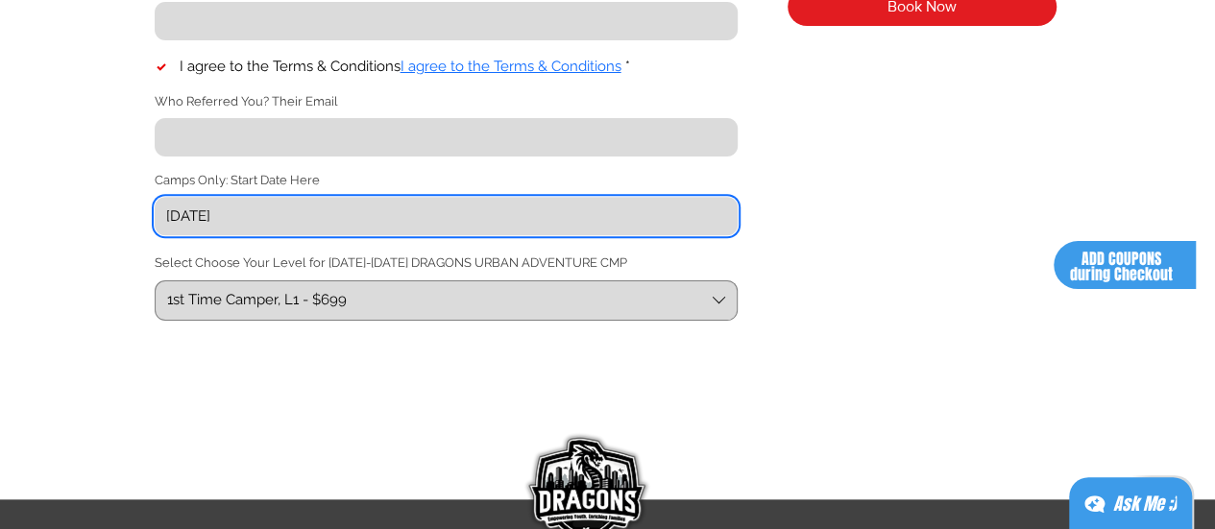
click at [243, 222] on input "[DATE]" at bounding box center [441, 216] width 572 height 38
type input "[DATE]"
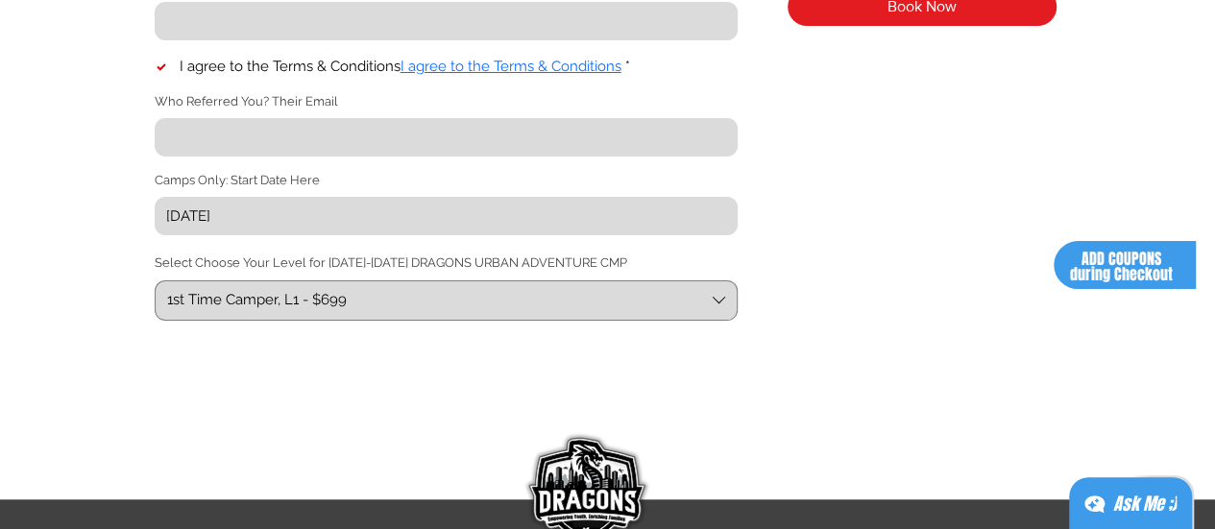
click at [365, 441] on div "main content" at bounding box center [607, 423] width 1215 height 129
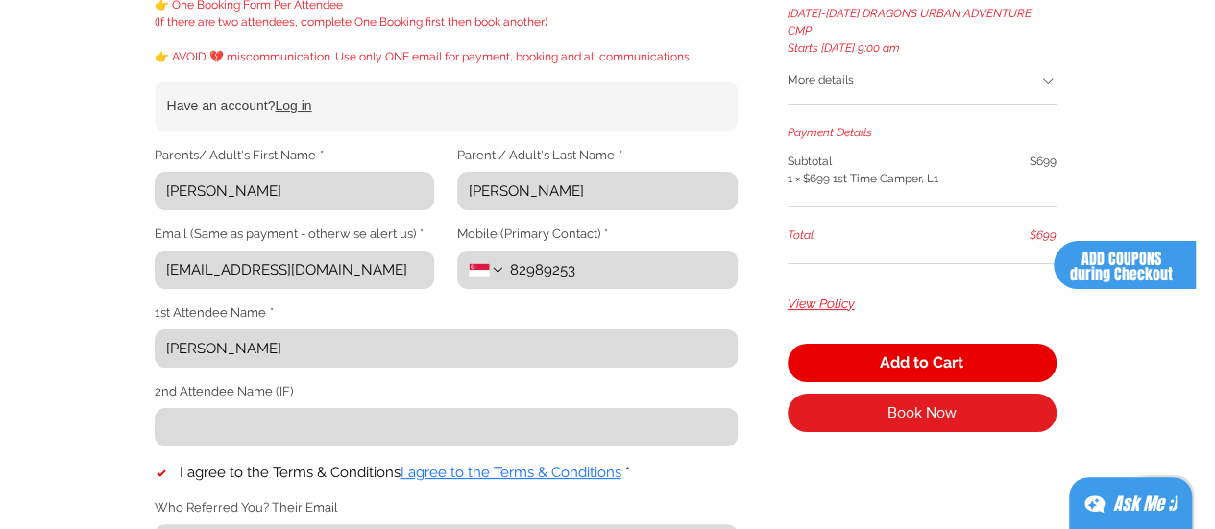
scroll to position [475, 0]
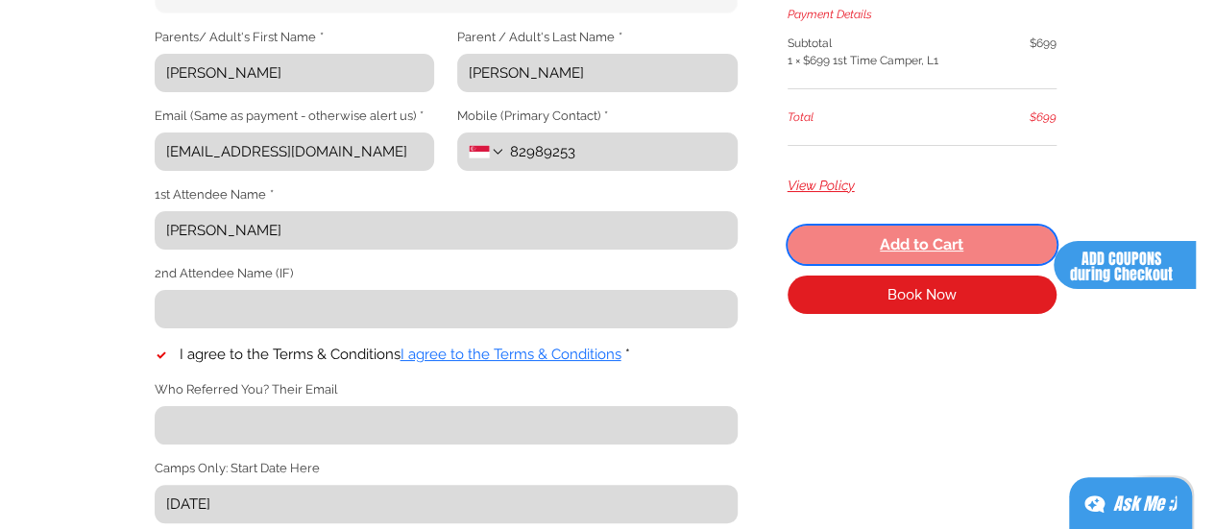
click at [932, 237] on span "Add to Cart" at bounding box center [922, 244] width 84 height 15
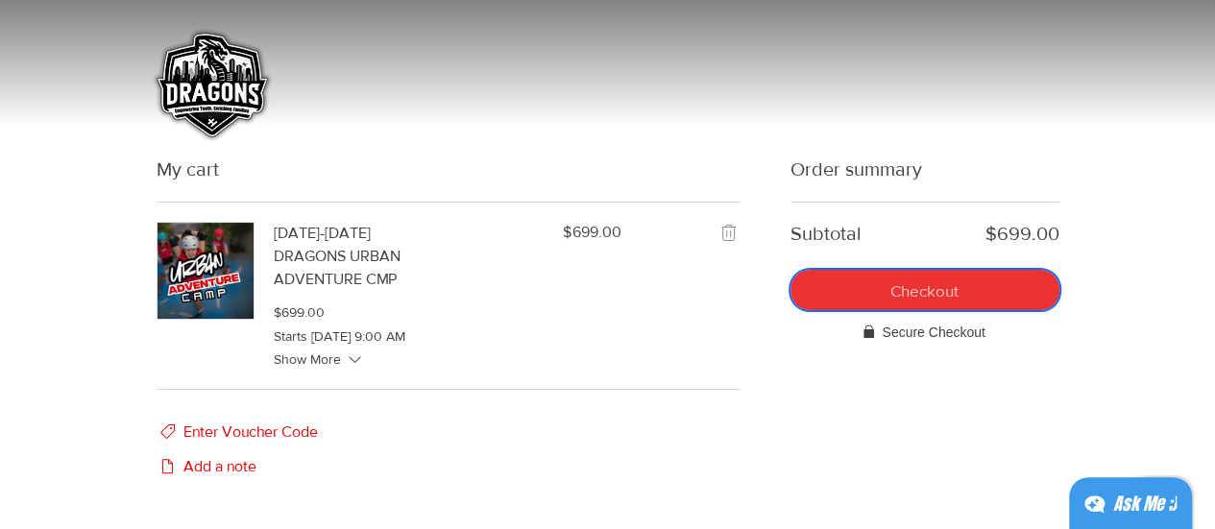
click at [886, 291] on button "Checkout" at bounding box center [925, 290] width 269 height 40
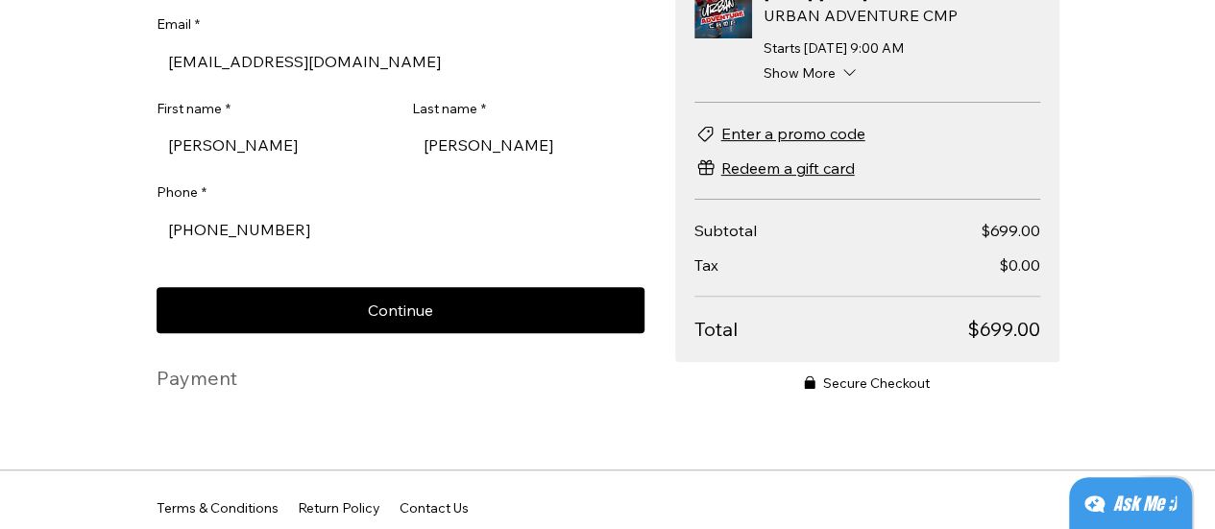
scroll to position [132, 0]
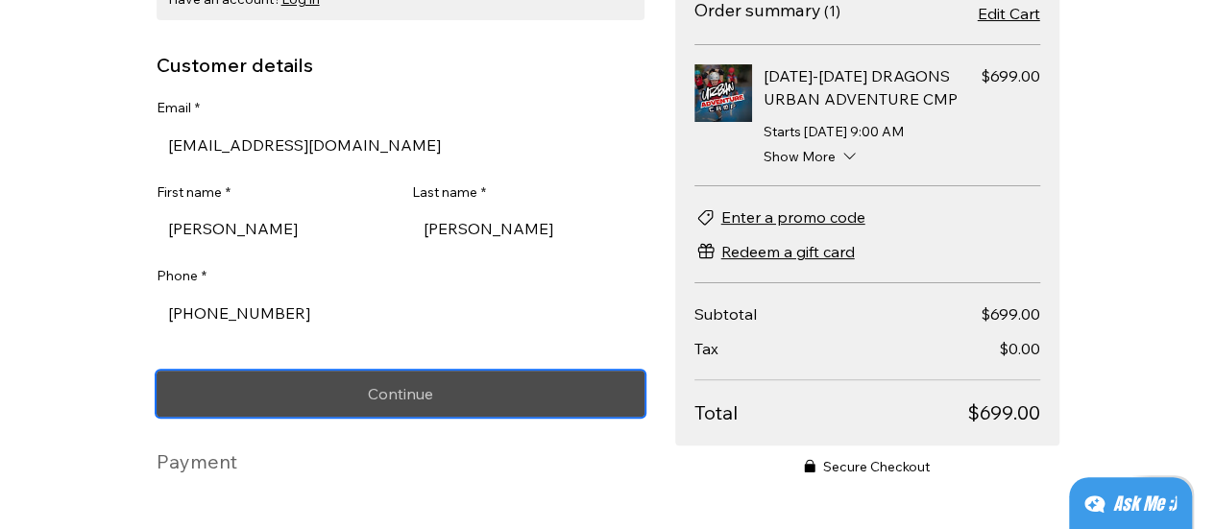
click at [375, 397] on span "Continue" at bounding box center [400, 393] width 65 height 15
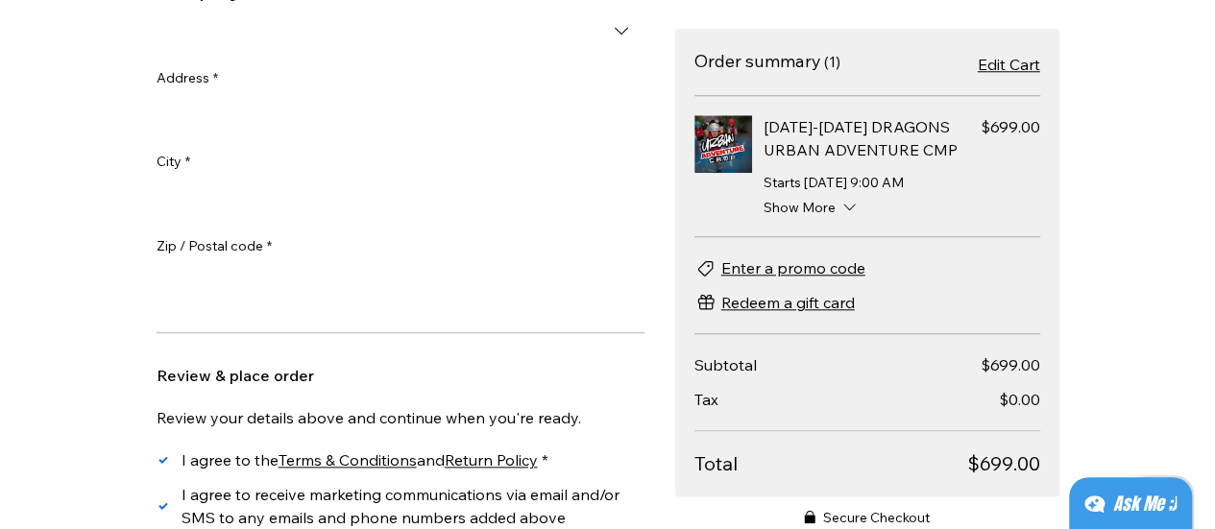
scroll to position [1092, 0]
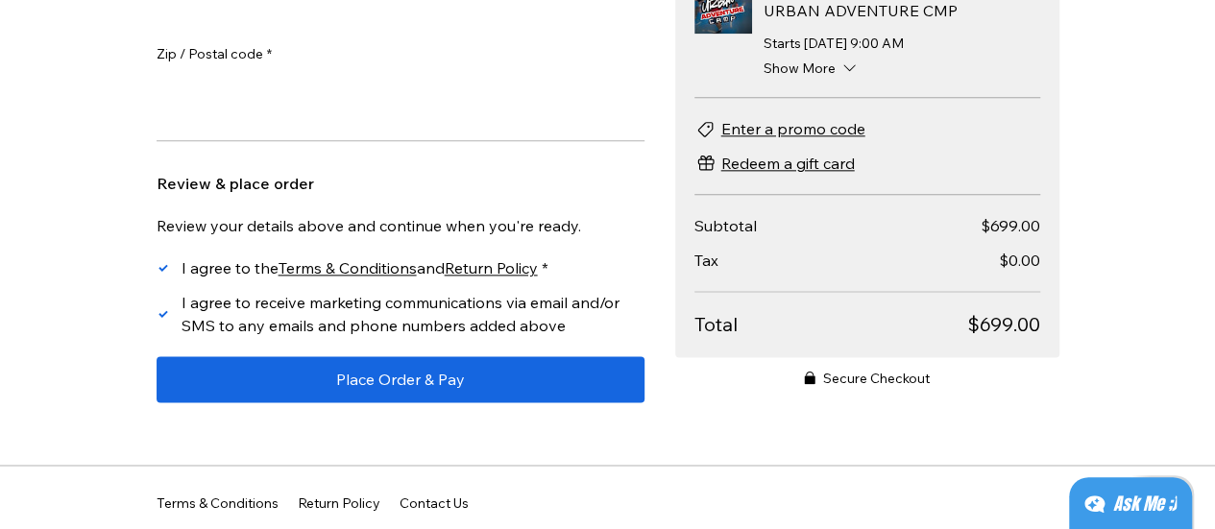
click at [357, 328] on span "I agree to receive marketing communications via email and/or SMS to any emails …" at bounding box center [401, 314] width 438 height 42
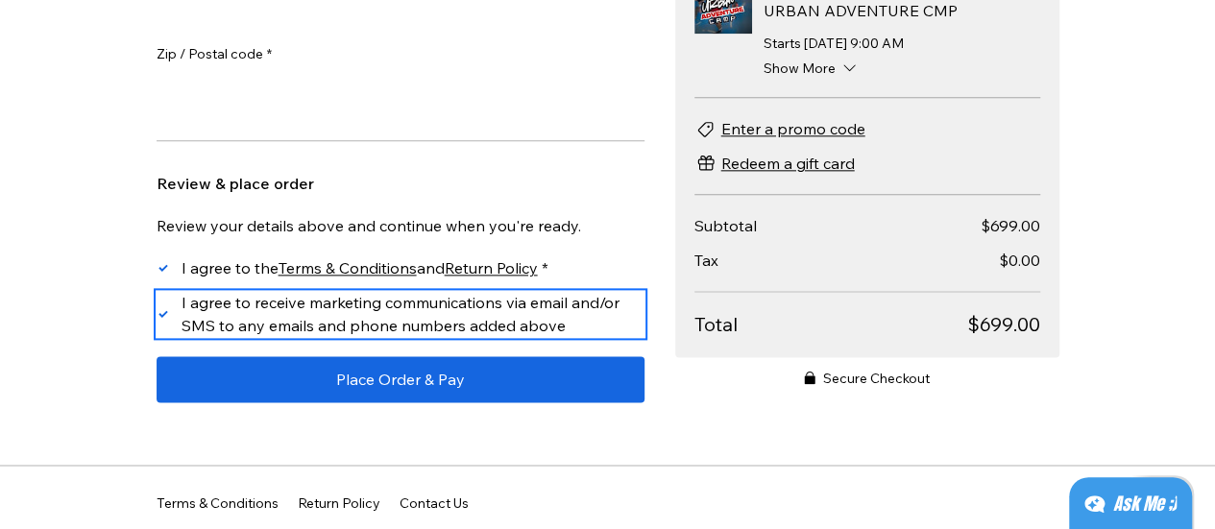
click at [157, 315] on input "I agree to receive marketing communications via email and/or SMS to any emails …" at bounding box center [156, 314] width 1 height 1
checkbox input "false"
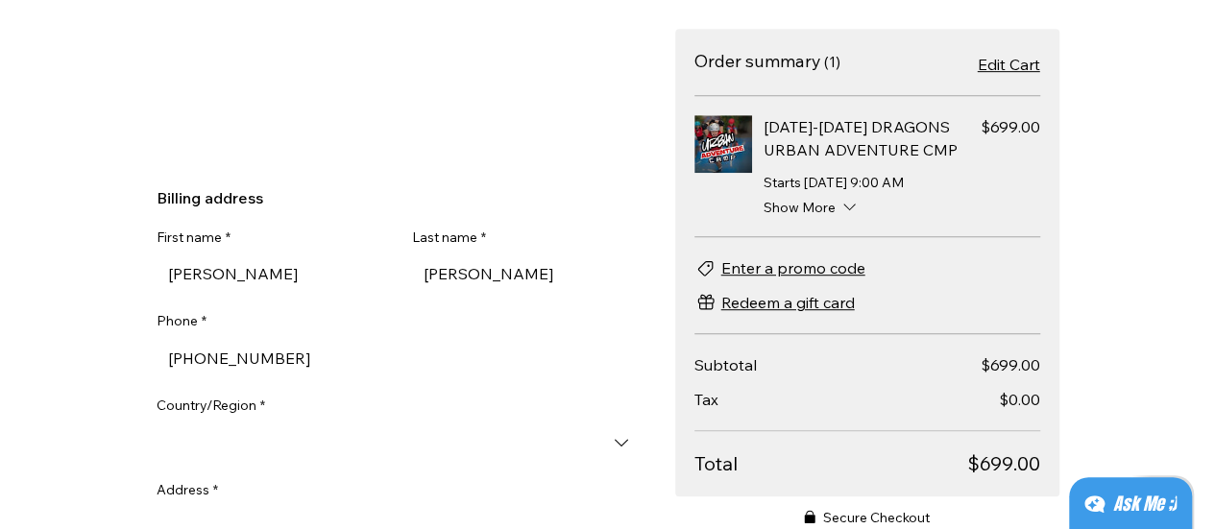
scroll to position [516, 0]
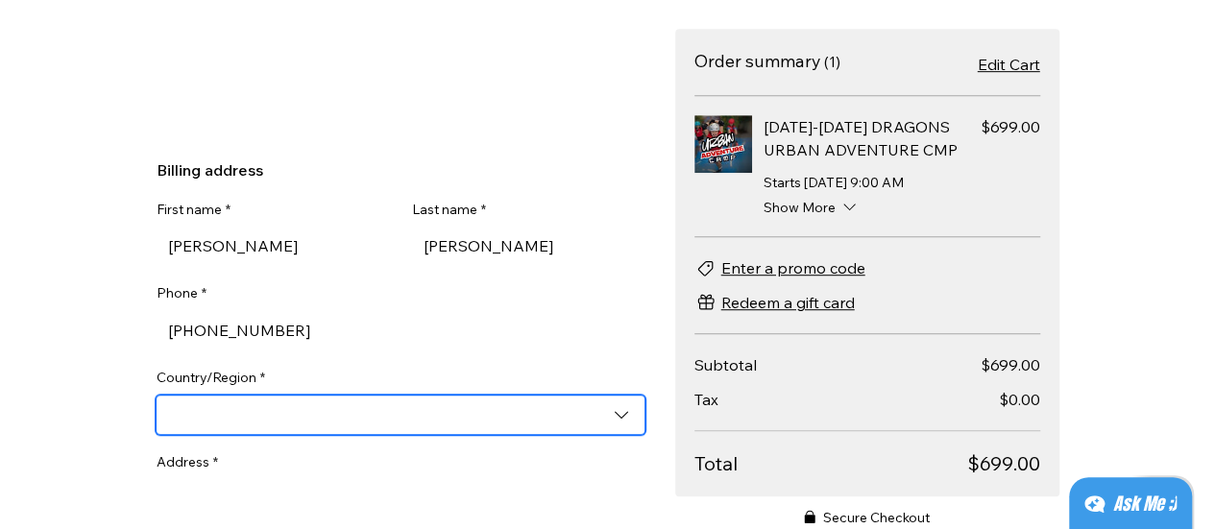
click at [298, 410] on input "Country/Region *" at bounding box center [401, 415] width 488 height 38
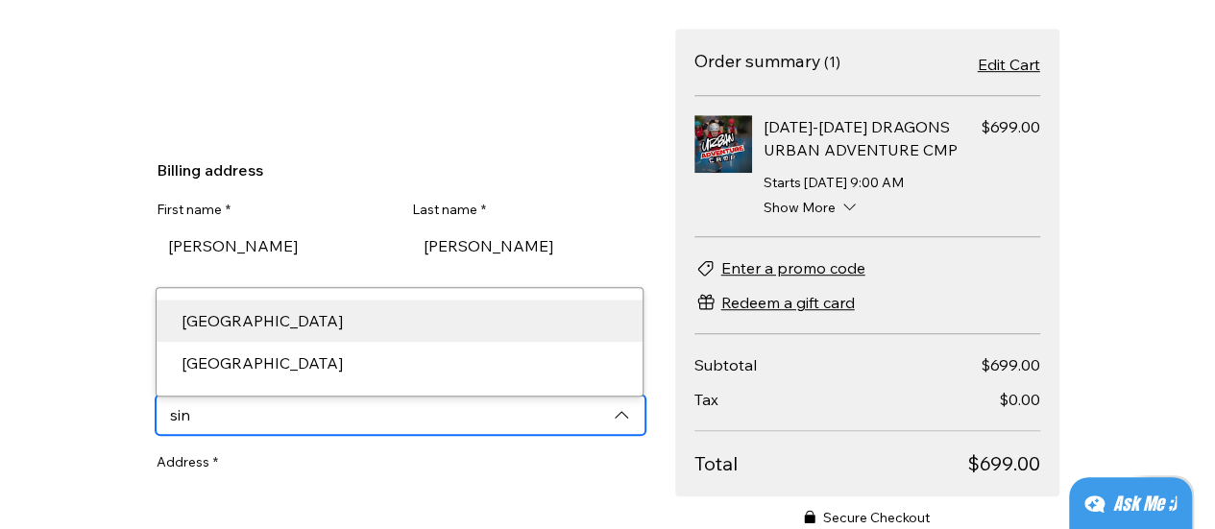
click at [292, 332] on div "[GEOGRAPHIC_DATA]" at bounding box center [399, 320] width 459 height 23
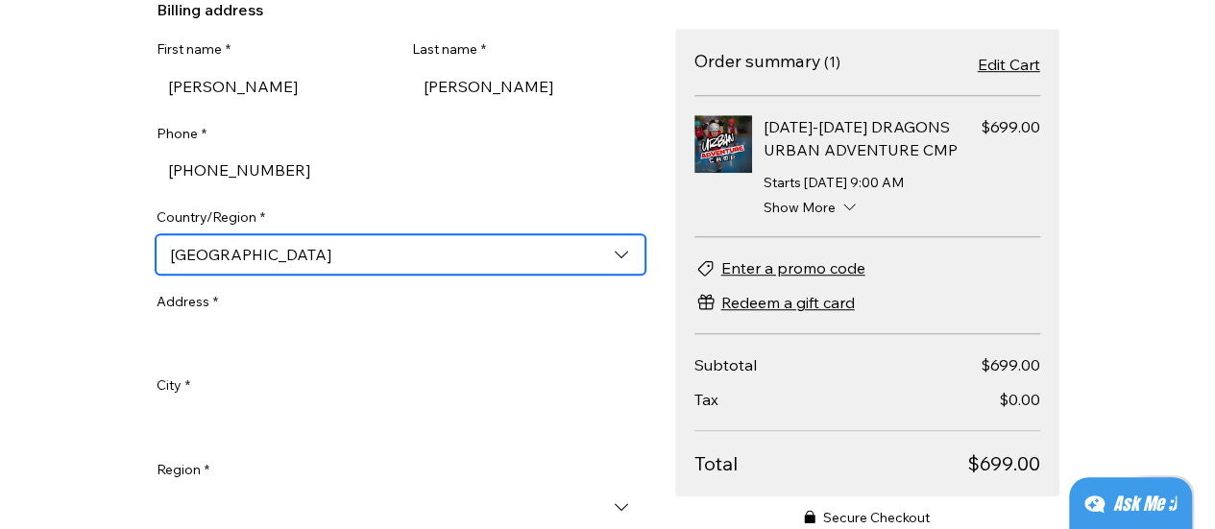
type input "[GEOGRAPHIC_DATA]"
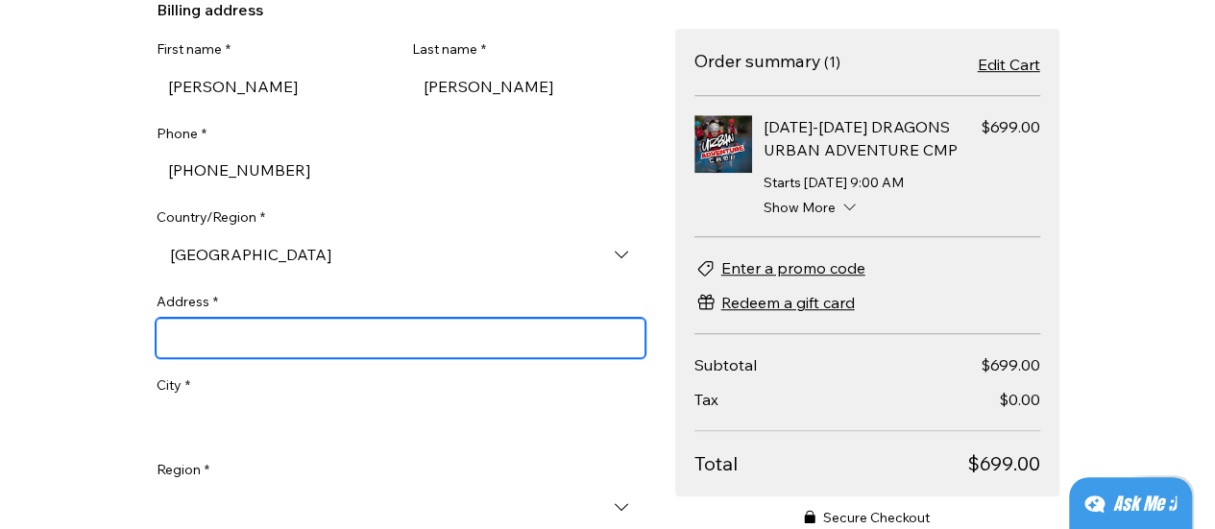
scroll to position [676, 0]
click at [289, 332] on input "Address *" at bounding box center [401, 338] width 488 height 38
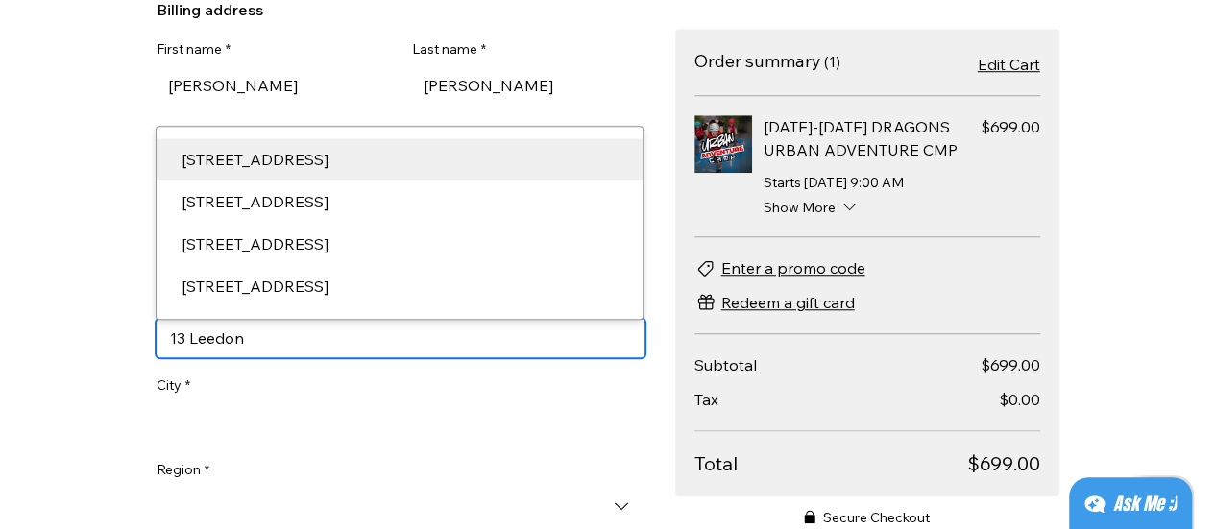
click at [415, 158] on div "[STREET_ADDRESS]" at bounding box center [399, 159] width 459 height 23
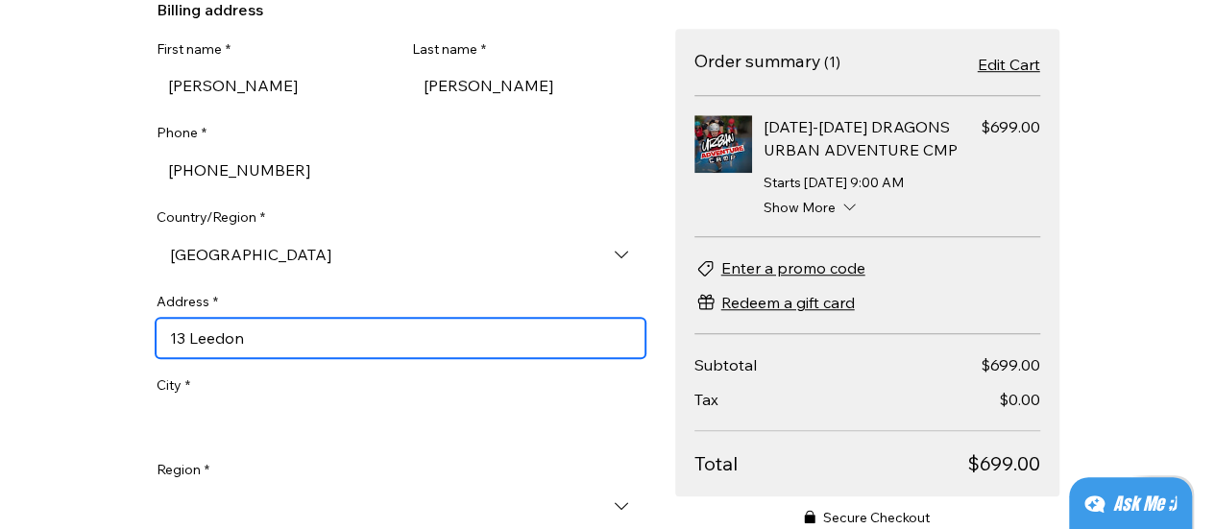
type input "D'Leedon"
type input "[GEOGRAPHIC_DATA]"
type input "266224"
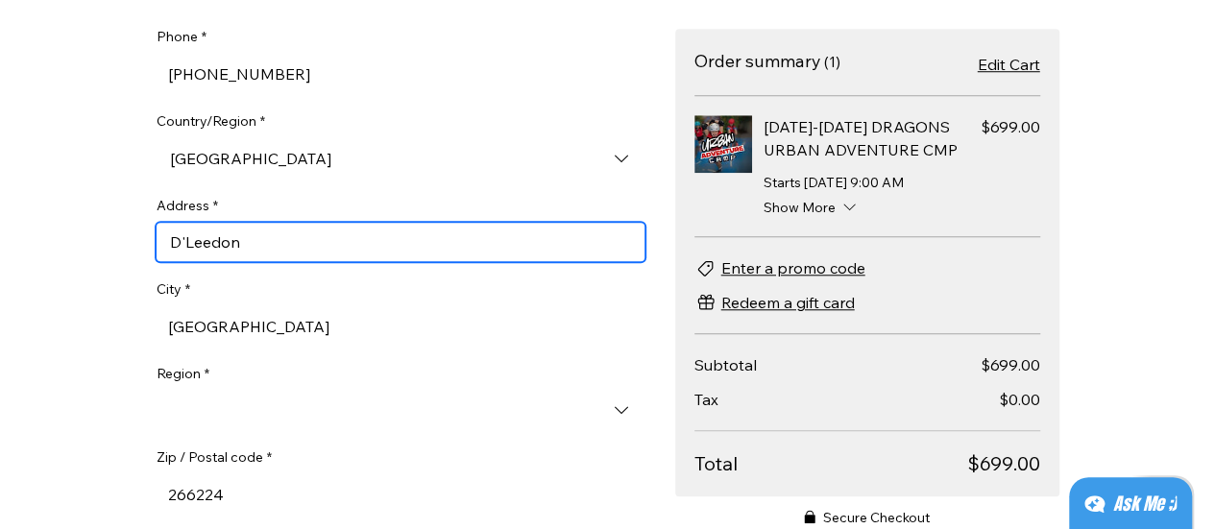
drag, startPoint x: 190, startPoint y: 243, endPoint x: 58, endPoint y: 256, distance: 133.1
click at [58, 256] on div "CHECKOUT Continue Browsing Have an account? Log in Customer details Edit [PERSO…" at bounding box center [607, 264] width 1215 height 529
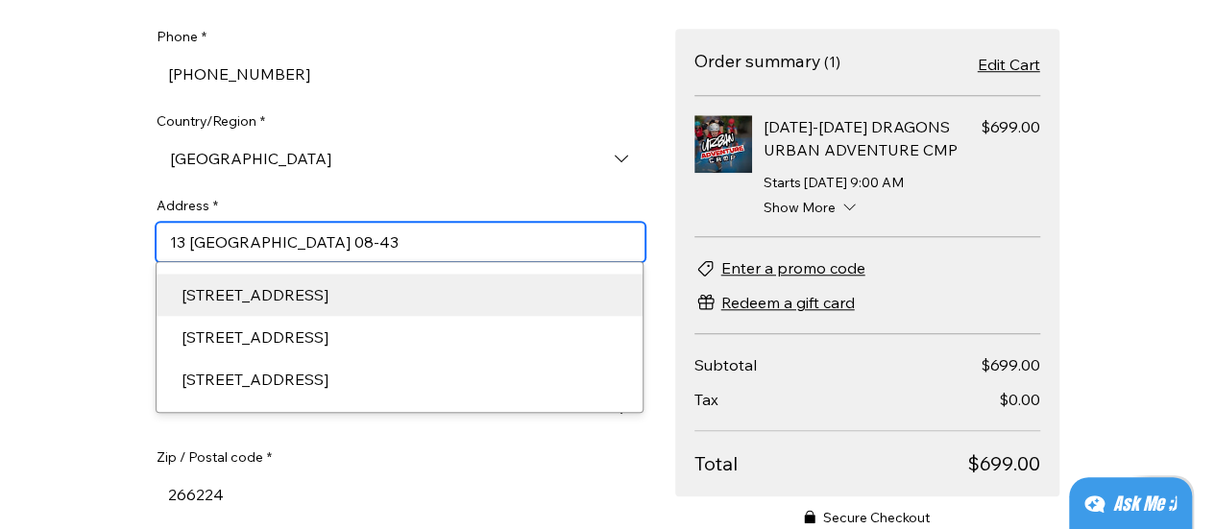
type input "13 [GEOGRAPHIC_DATA] 08-43"
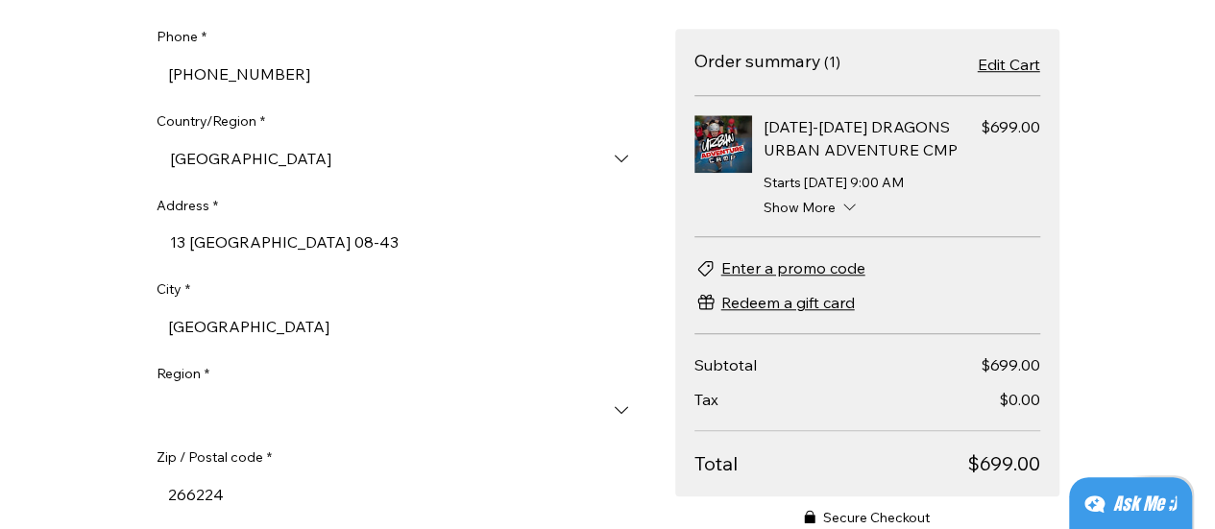
click at [42, 323] on div "CHECKOUT Continue Browsing Have an account? Log in Customer details Edit [PERSO…" at bounding box center [607, 264] width 1215 height 529
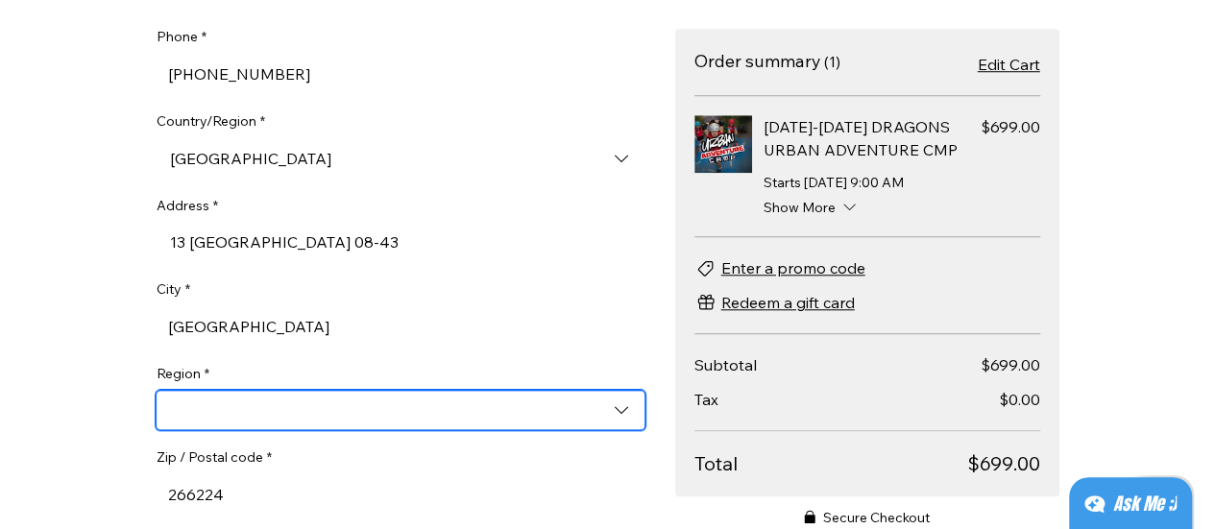
click at [225, 418] on input "Region *" at bounding box center [401, 410] width 488 height 38
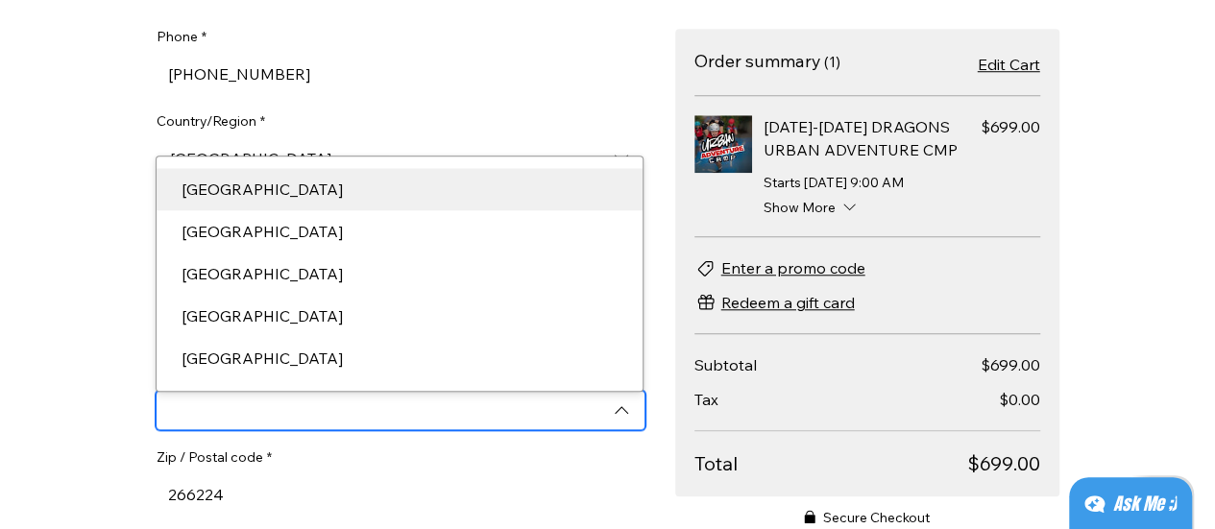
click at [296, 183] on div "[GEOGRAPHIC_DATA]" at bounding box center [400, 189] width 486 height 42
type input "[GEOGRAPHIC_DATA]"
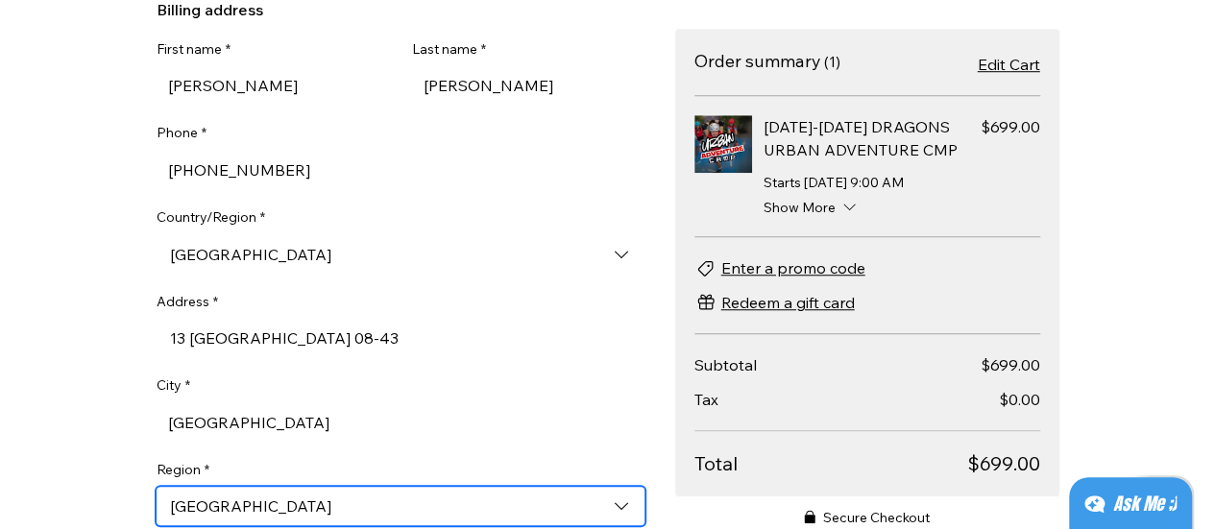
scroll to position [1156, 0]
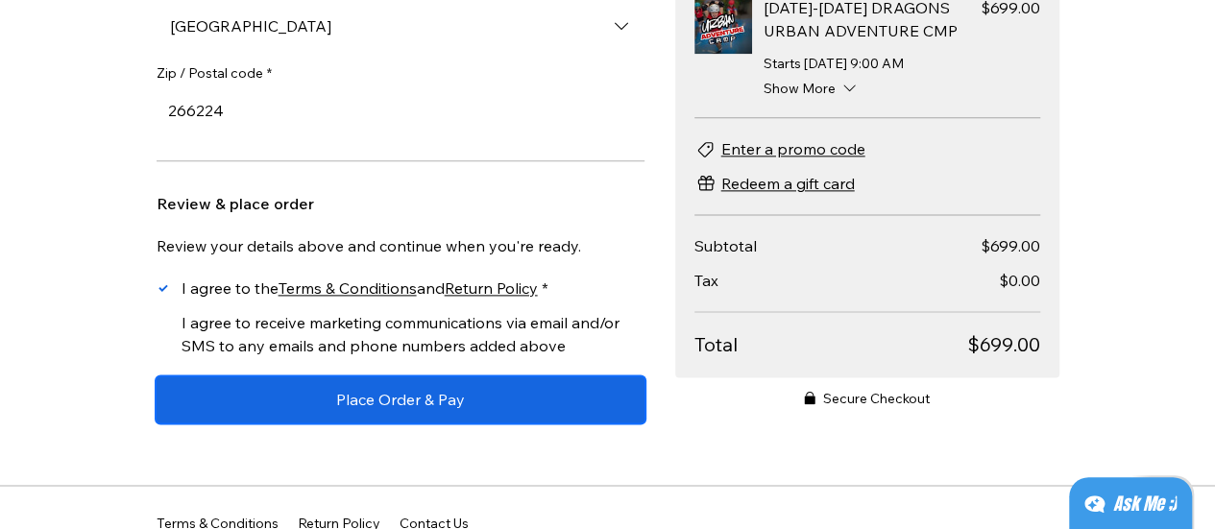
drag, startPoint x: 423, startPoint y: 402, endPoint x: 396, endPoint y: 453, distance: 58.4
click at [423, 402] on span "Place Order & Pay" at bounding box center [400, 399] width 129 height 15
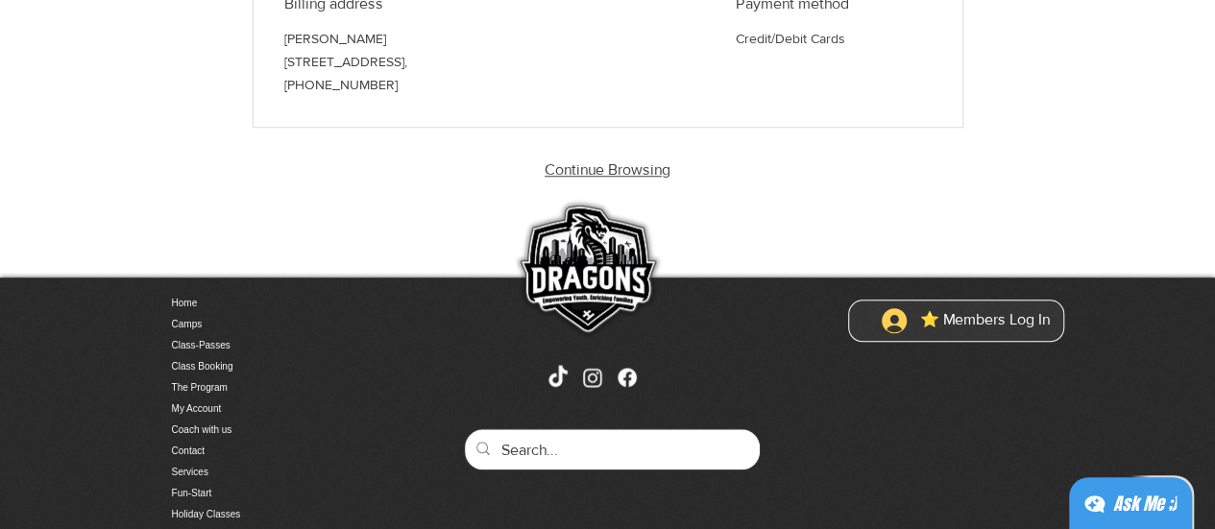
scroll to position [768, 0]
